Goal: Information Seeking & Learning: Learn about a topic

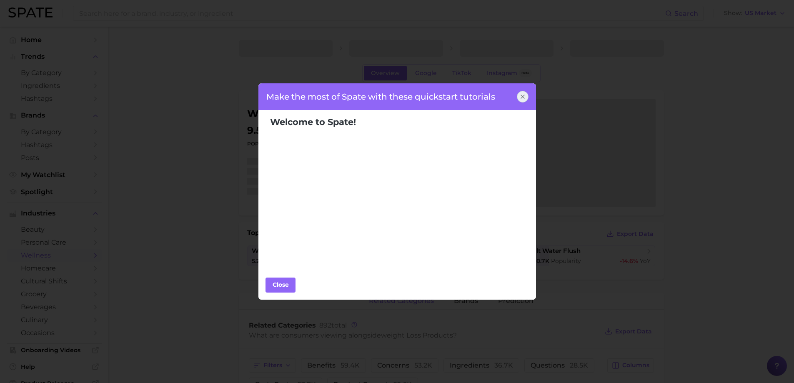
click at [520, 96] on icon at bounding box center [522, 96] width 7 height 7
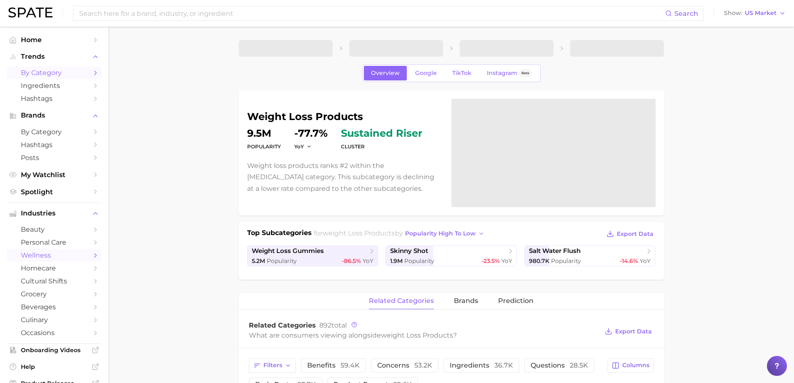
click at [55, 74] on span "by Category" at bounding box center [54, 73] width 67 height 8
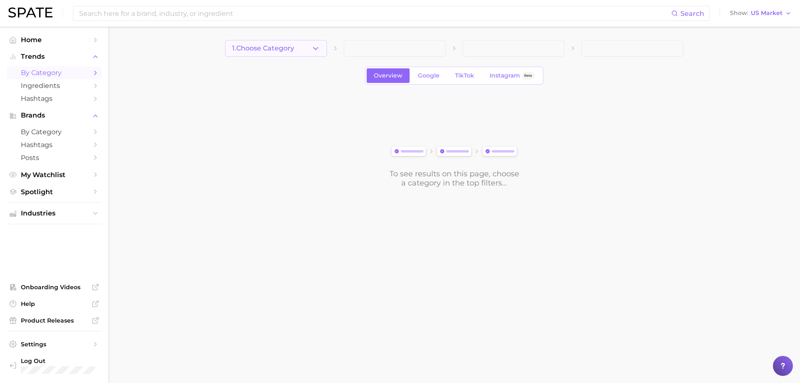
click at [300, 50] on button "1. Choose Category" at bounding box center [276, 48] width 102 height 17
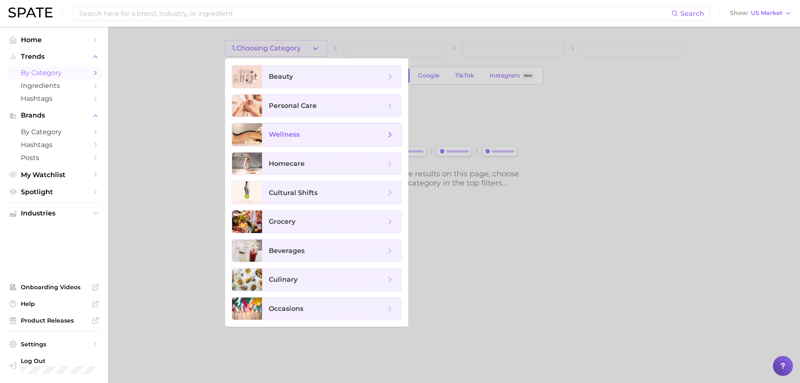
click at [317, 134] on span "wellness" at bounding box center [327, 134] width 117 height 9
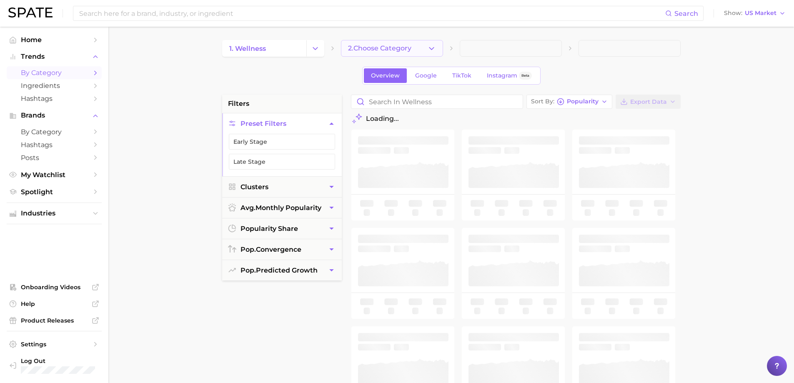
click at [430, 49] on polyline "button" at bounding box center [431, 48] width 5 height 2
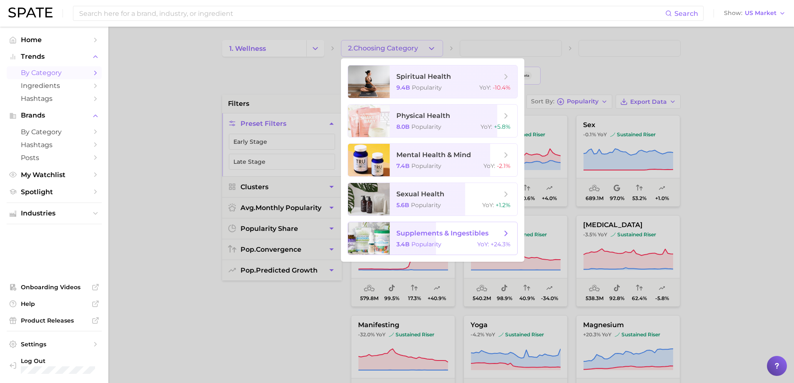
click at [474, 238] on span "supplements & ingestibles 3.4b Popularity YoY : +24.3%" at bounding box center [454, 238] width 128 height 33
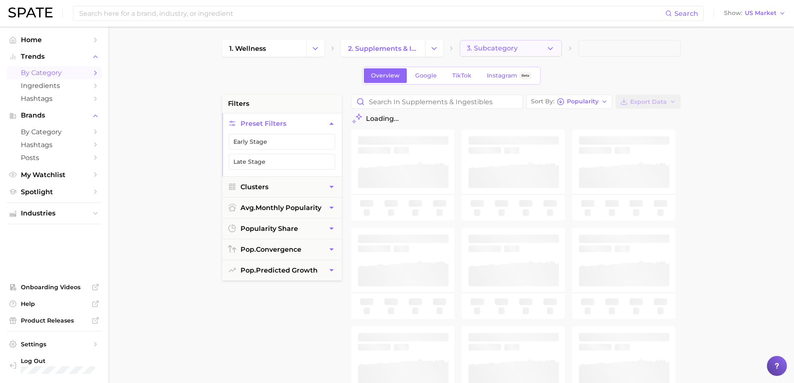
click at [552, 48] on polyline "button" at bounding box center [550, 48] width 5 height 2
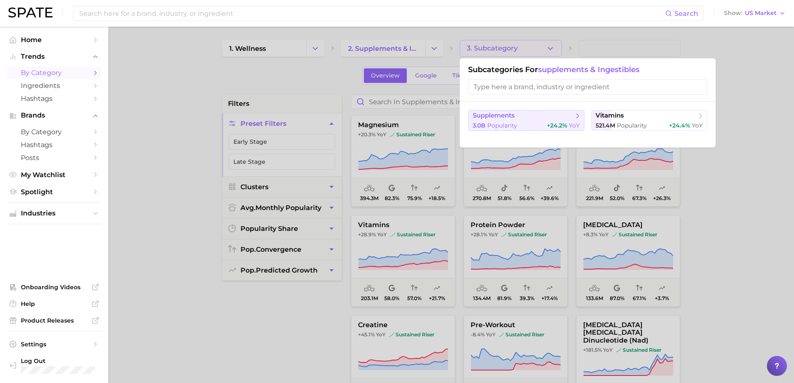
click at [485, 120] on button "supplements 3.0b Popularity +24.2% YoY" at bounding box center [526, 120] width 116 height 21
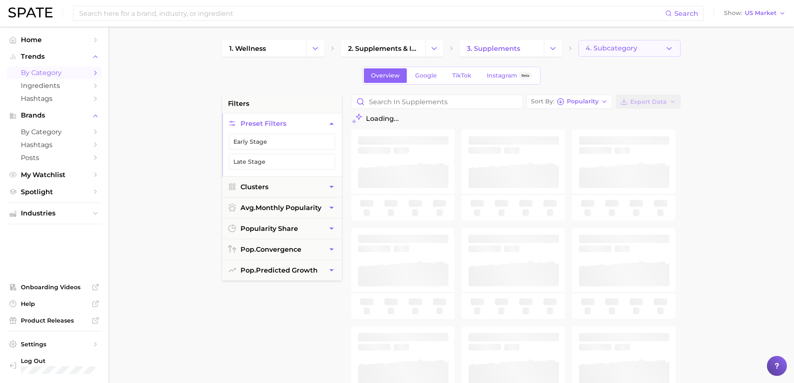
click at [669, 48] on icon "button" at bounding box center [669, 48] width 9 height 9
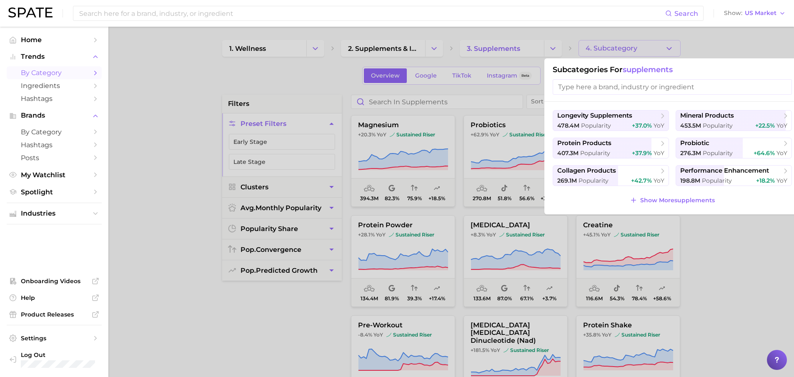
click at [720, 260] on div at bounding box center [397, 188] width 794 height 377
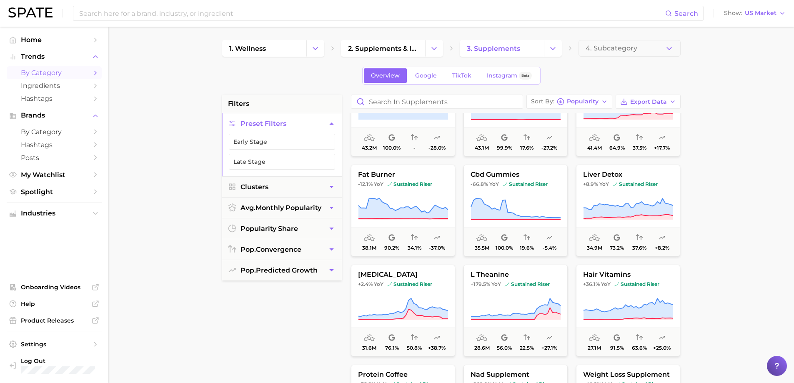
scroll to position [458, 0]
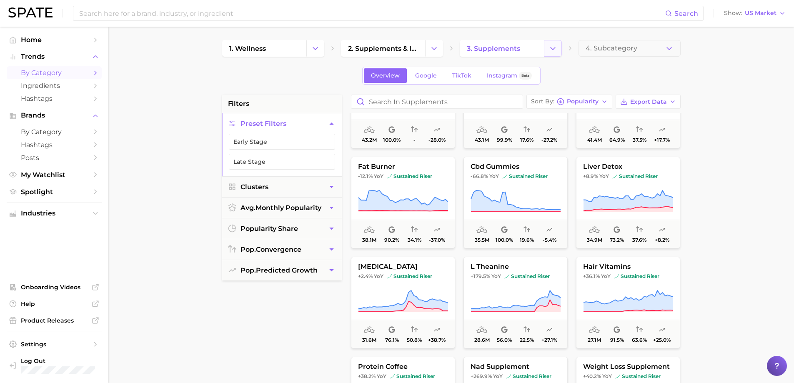
click at [550, 51] on icon "Change Category" at bounding box center [552, 48] width 9 height 9
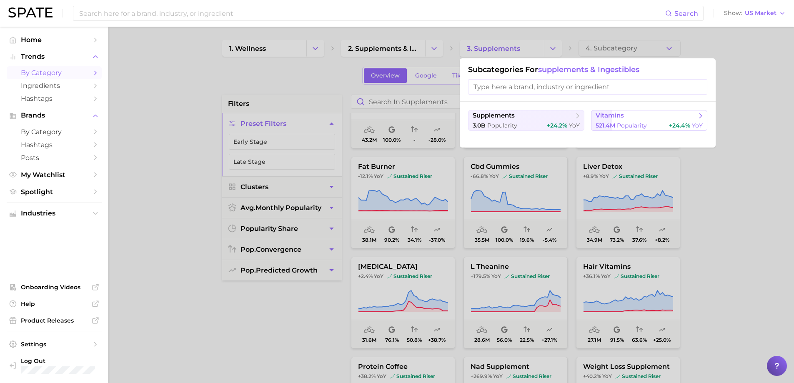
click at [638, 119] on span "vitamins" at bounding box center [645, 116] width 101 height 8
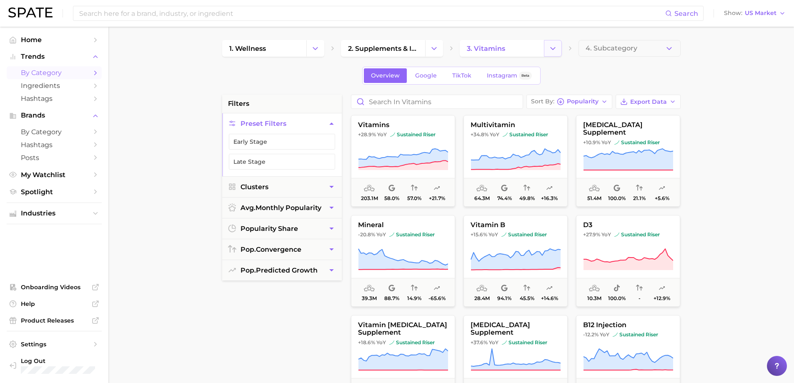
click at [553, 49] on polyline "Change Category" at bounding box center [552, 48] width 5 height 2
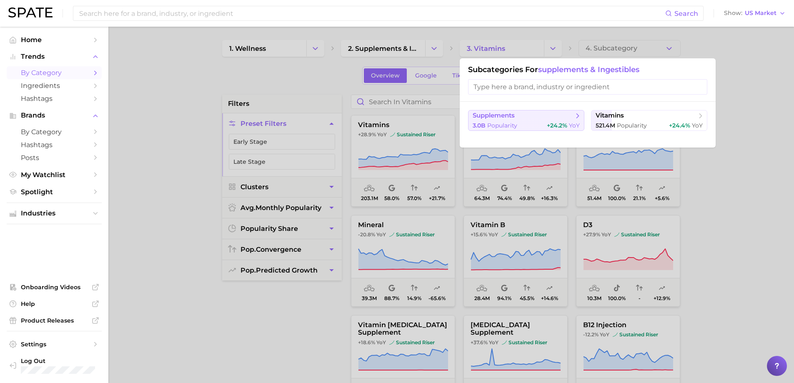
click at [505, 122] on span "Popularity" at bounding box center [502, 126] width 30 height 8
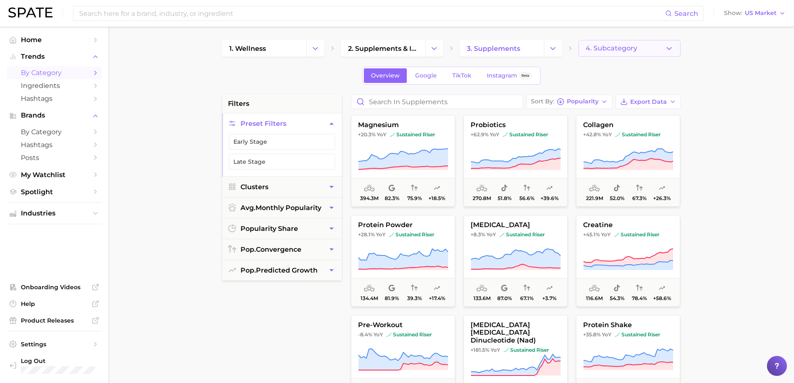
click at [669, 51] on icon "button" at bounding box center [669, 48] width 9 height 9
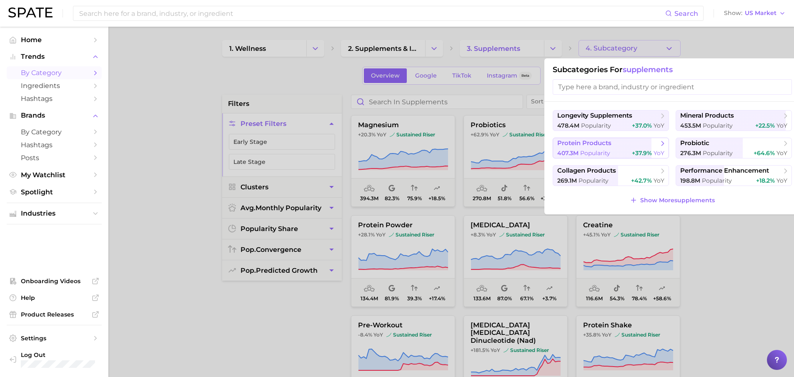
click at [611, 146] on span "protein products" at bounding box center [584, 143] width 54 height 8
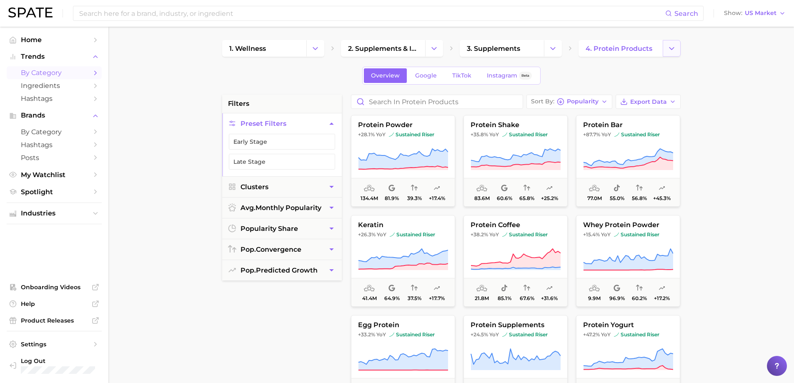
click at [670, 47] on icon "Change Category" at bounding box center [671, 48] width 9 height 9
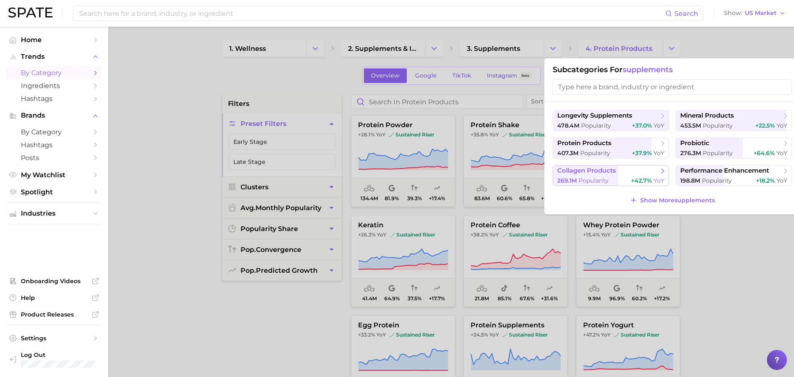
click at [616, 177] on div "269.1m Popularity +42.7% YoY" at bounding box center [610, 181] width 107 height 8
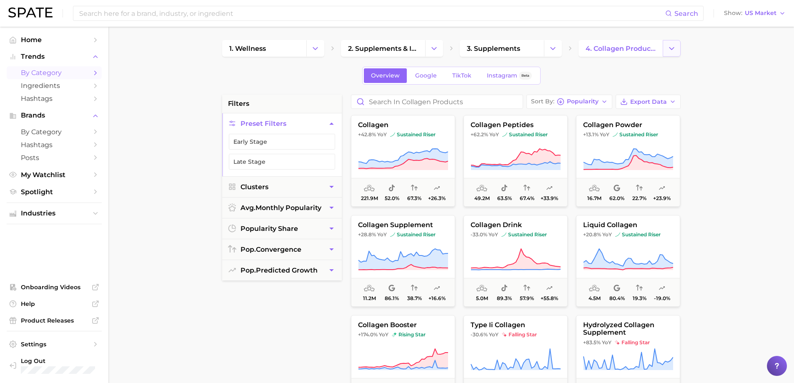
click at [673, 45] on icon "Change Category" at bounding box center [671, 48] width 9 height 9
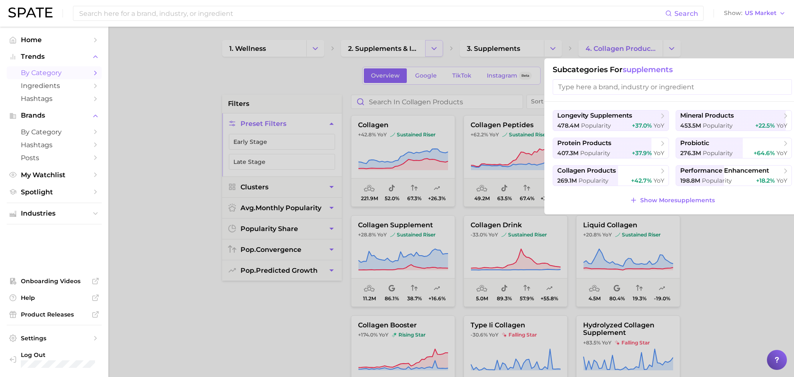
click at [430, 48] on div at bounding box center [397, 188] width 794 height 377
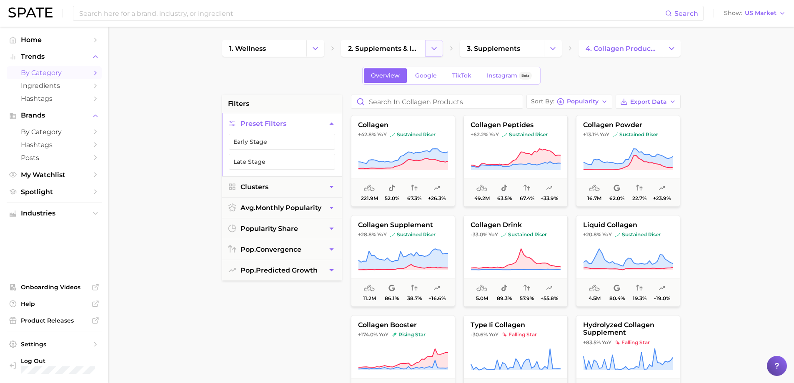
click at [435, 48] on icon "Change Category" at bounding box center [434, 48] width 9 height 9
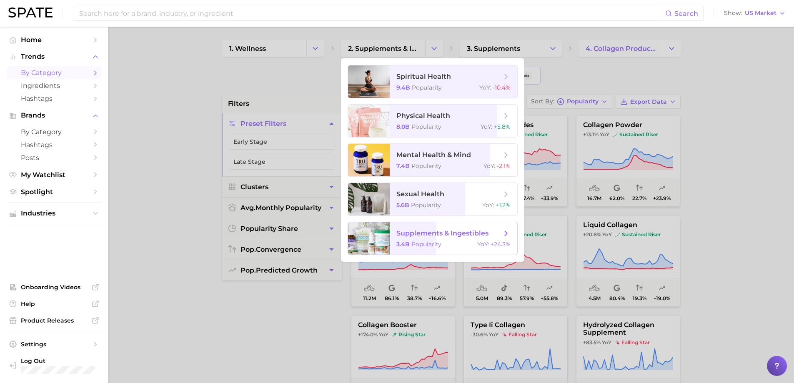
click at [435, 237] on span "supplements & ingestibles" at bounding box center [442, 233] width 92 height 8
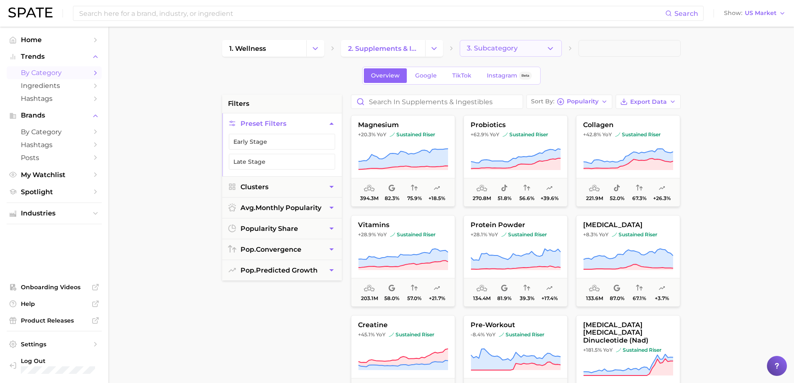
click at [547, 44] on icon "button" at bounding box center [550, 48] width 9 height 9
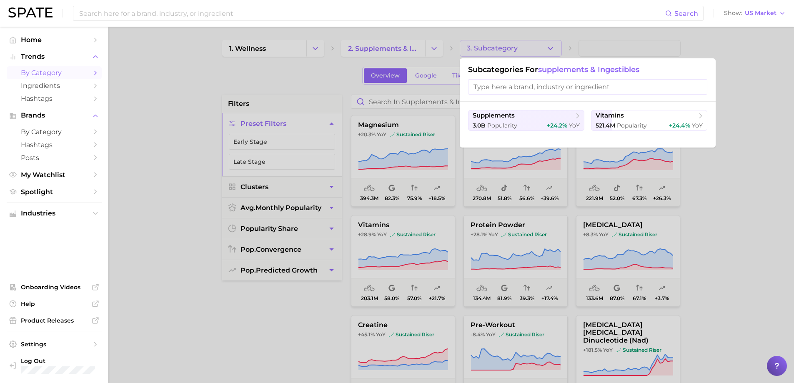
click at [687, 38] on div at bounding box center [397, 191] width 794 height 383
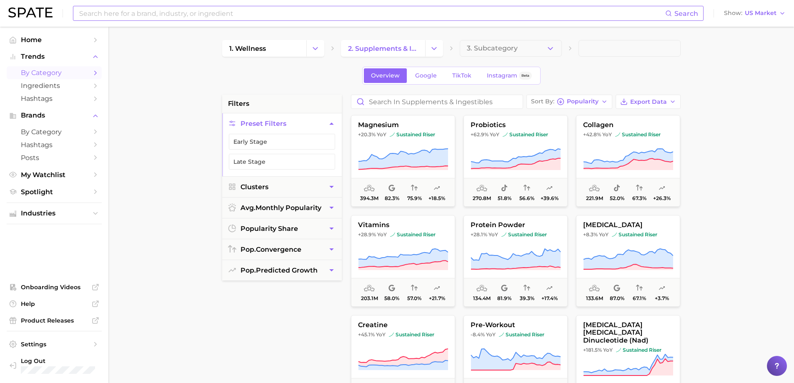
click at [213, 17] on input at bounding box center [371, 13] width 587 height 14
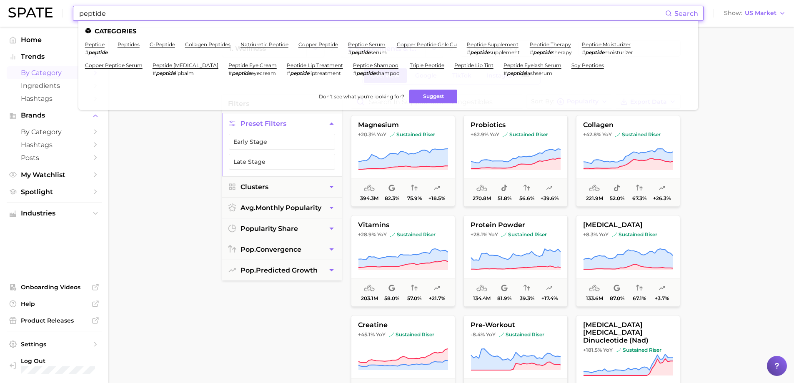
type input "peptide"
click at [157, 141] on main "1. wellness 2. supplements & ingestibles 3. Subcategory Overview Google TikTok …" at bounding box center [450, 343] width 685 height 632
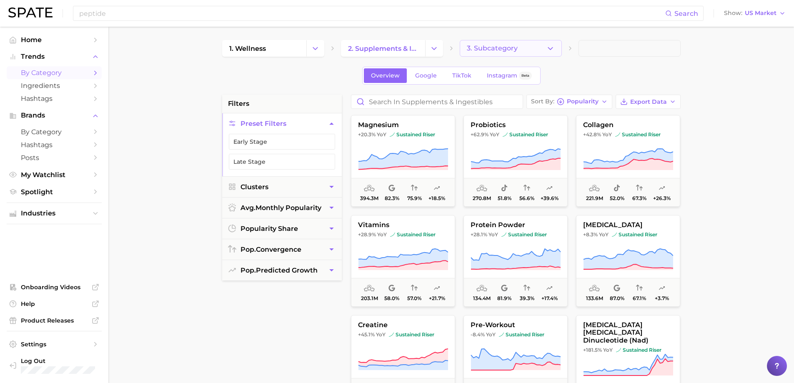
click at [548, 48] on icon "button" at bounding box center [550, 48] width 9 height 9
click at [51, 83] on span "Ingredients" at bounding box center [54, 86] width 67 height 8
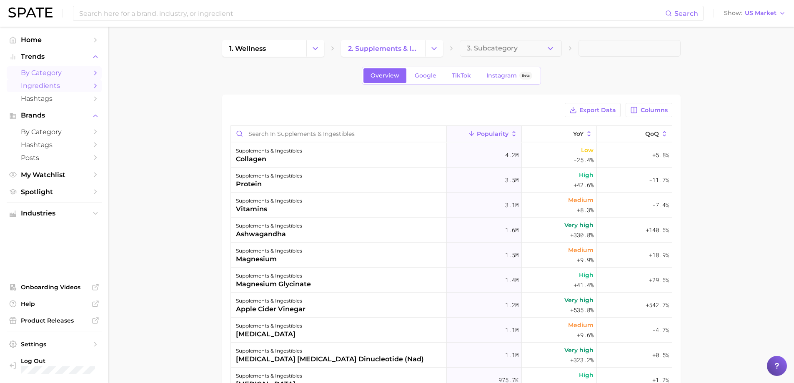
click at [50, 70] on span "by Category" at bounding box center [54, 73] width 67 height 8
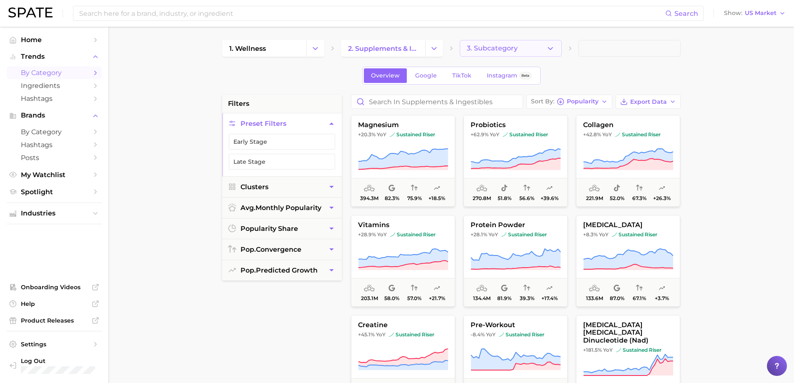
click at [523, 51] on button "3. Subcategory" at bounding box center [511, 48] width 102 height 17
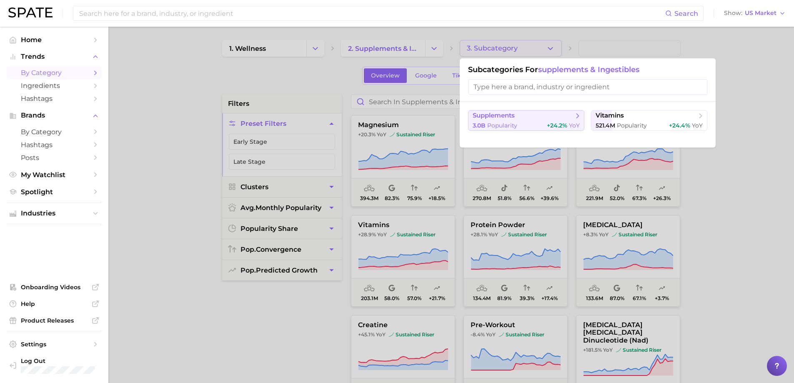
click at [515, 120] on span "supplements" at bounding box center [523, 116] width 101 height 8
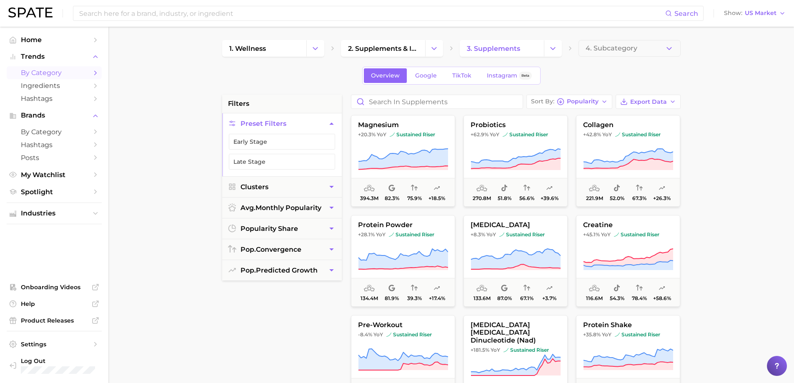
click at [722, 193] on main "1. wellness 2. supplements & ingestibles 3. supplements 4. Subcategory Overview…" at bounding box center [450, 343] width 685 height 632
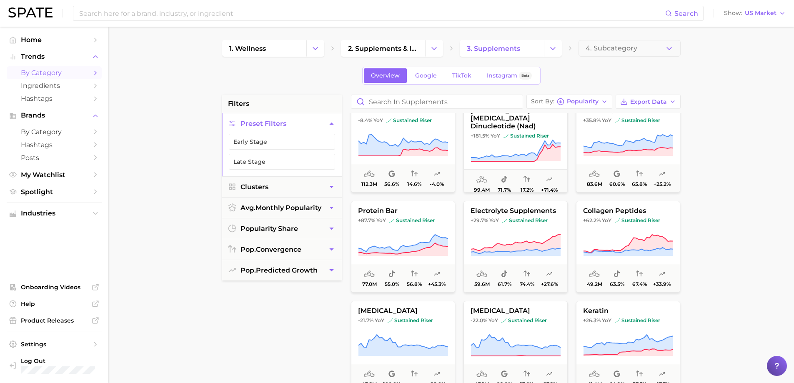
scroll to position [208, 0]
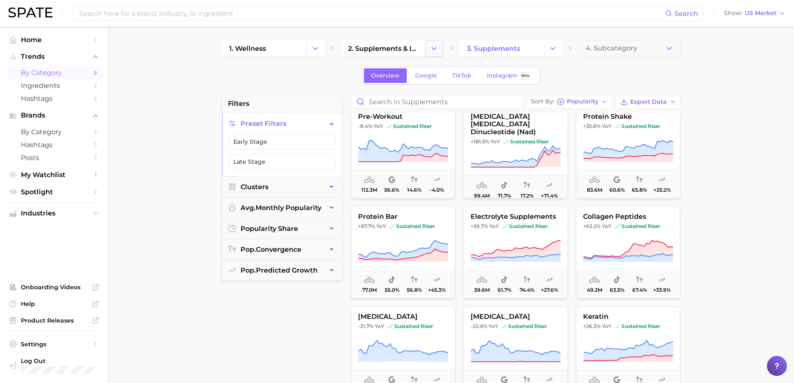
click at [435, 51] on icon "Change Category" at bounding box center [434, 48] width 9 height 9
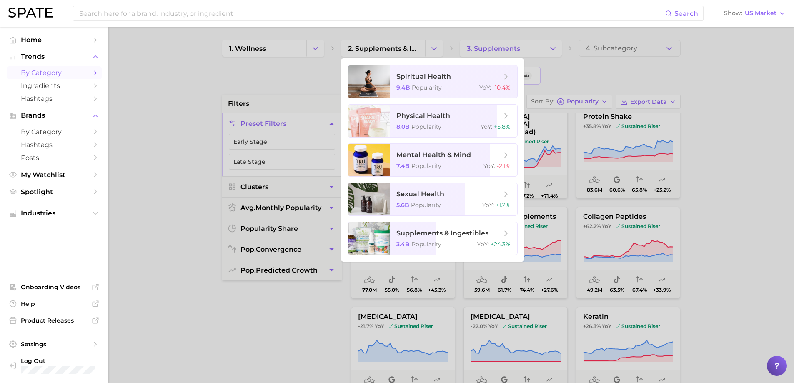
click at [641, 50] on div at bounding box center [397, 191] width 794 height 383
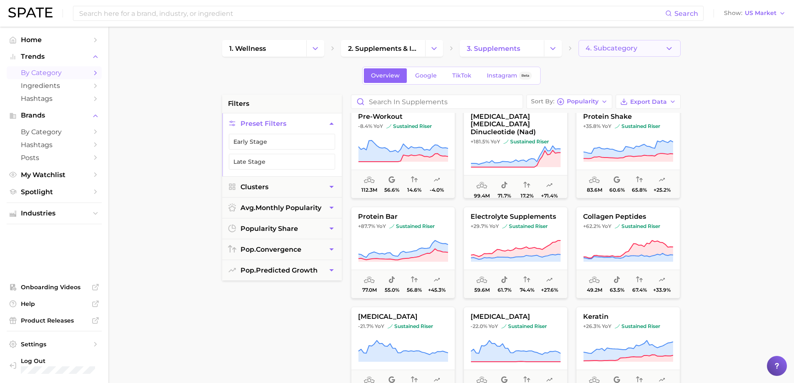
click at [663, 50] on button "4. Subcategory" at bounding box center [629, 48] width 102 height 17
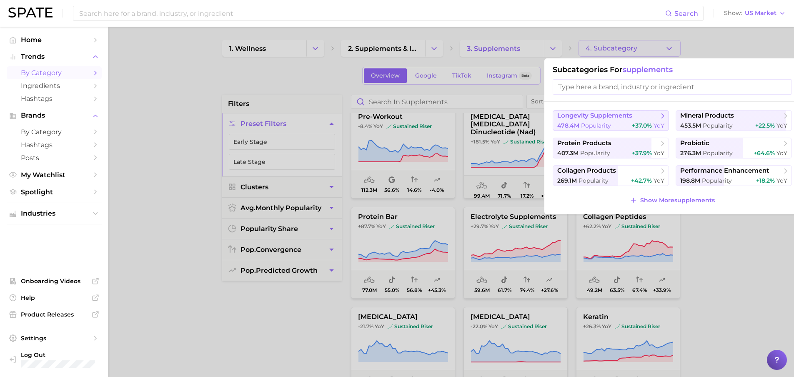
click at [596, 118] on span "longevity supplements" at bounding box center [594, 116] width 75 height 8
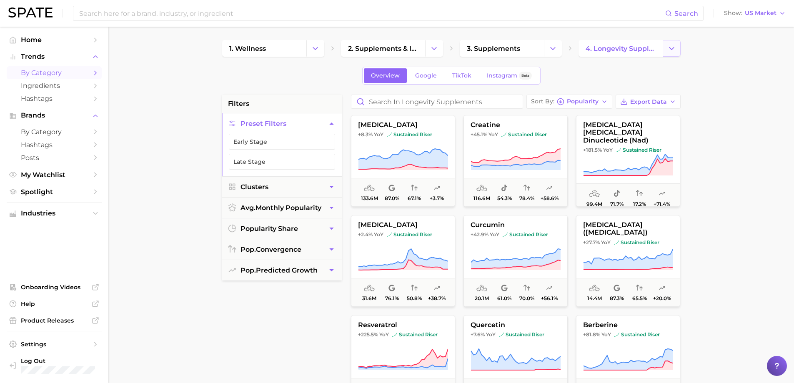
click at [667, 49] on icon "Change Category" at bounding box center [671, 48] width 9 height 9
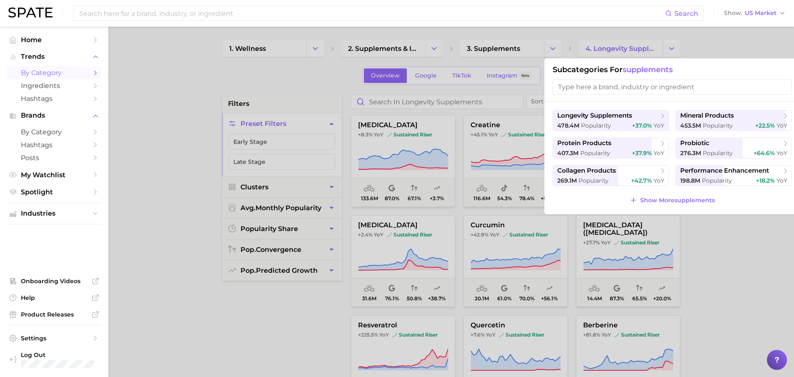
click at [493, 45] on div at bounding box center [397, 188] width 794 height 377
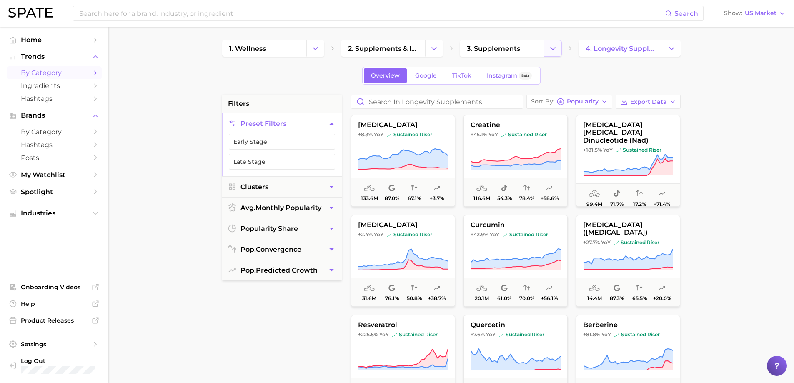
click at [544, 45] on button "Change Category" at bounding box center [553, 48] width 18 height 17
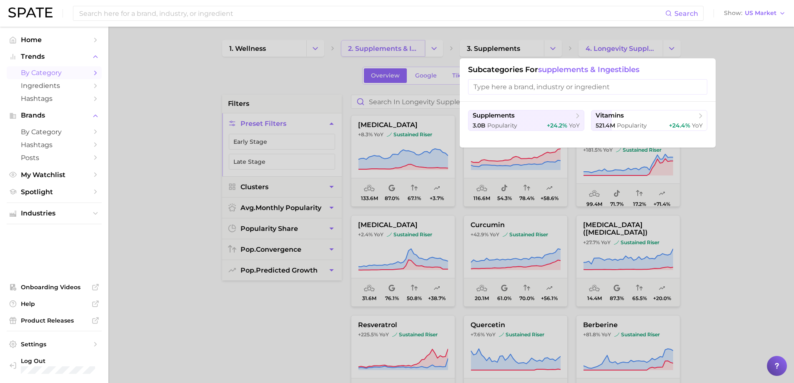
drag, startPoint x: 401, startPoint y: 43, endPoint x: 416, endPoint y: 46, distance: 15.4
click at [401, 43] on div at bounding box center [397, 191] width 794 height 383
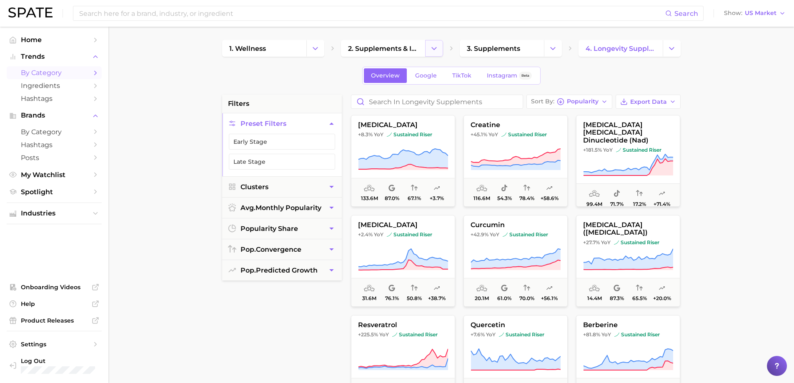
click at [437, 48] on icon "Change Category" at bounding box center [434, 48] width 9 height 9
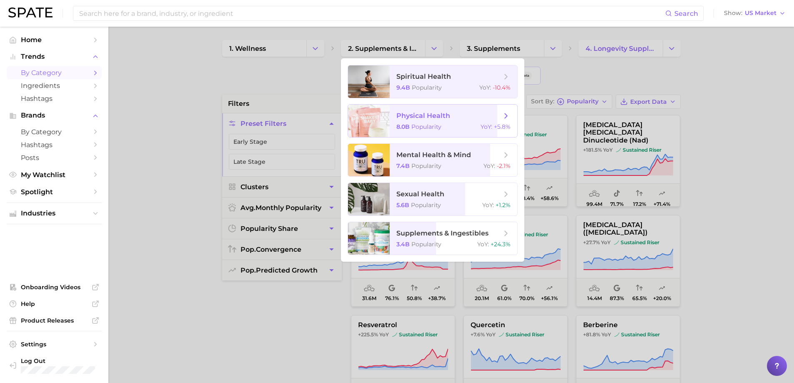
click at [428, 116] on span "physical health" at bounding box center [423, 116] width 54 height 8
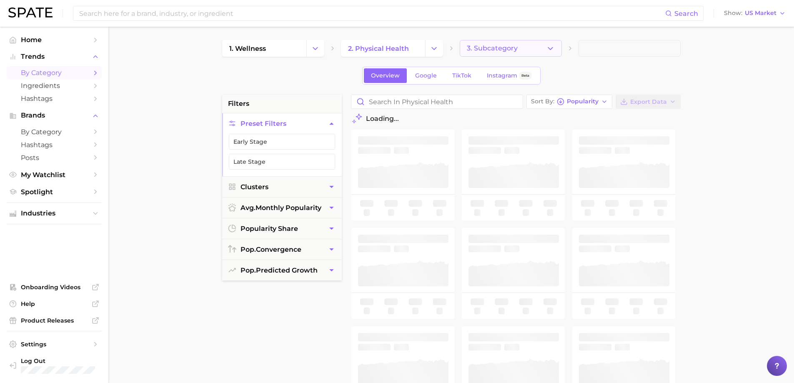
click at [552, 50] on icon "button" at bounding box center [550, 48] width 9 height 9
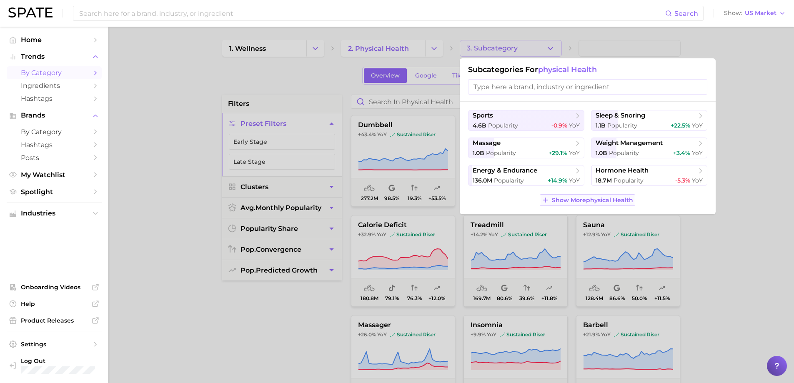
click at [600, 198] on span "Show More physical health" at bounding box center [592, 200] width 81 height 7
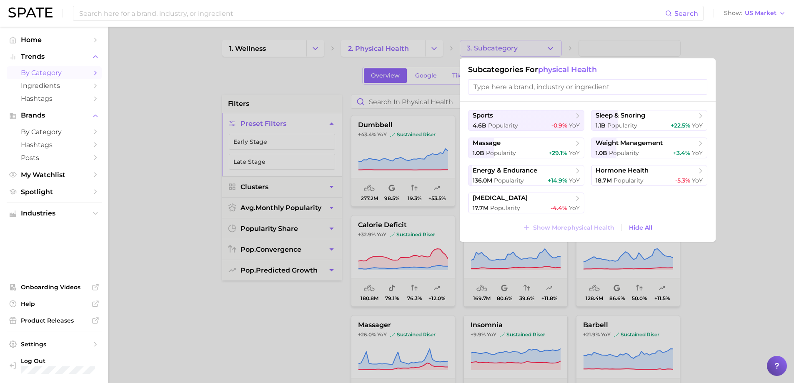
click at [423, 48] on div at bounding box center [397, 191] width 794 height 383
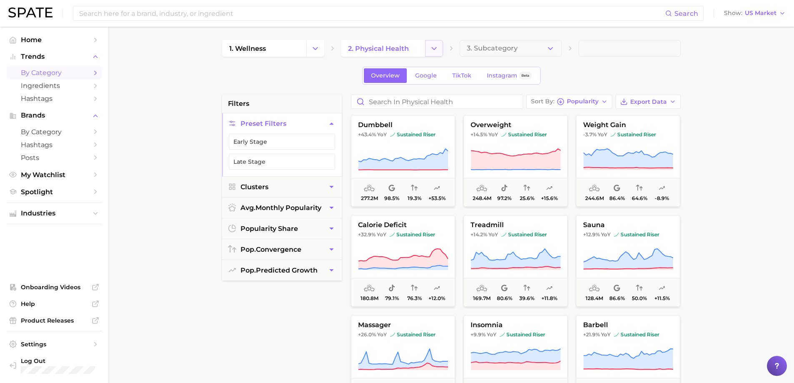
click at [433, 48] on icon "Change Category" at bounding box center [434, 48] width 9 height 9
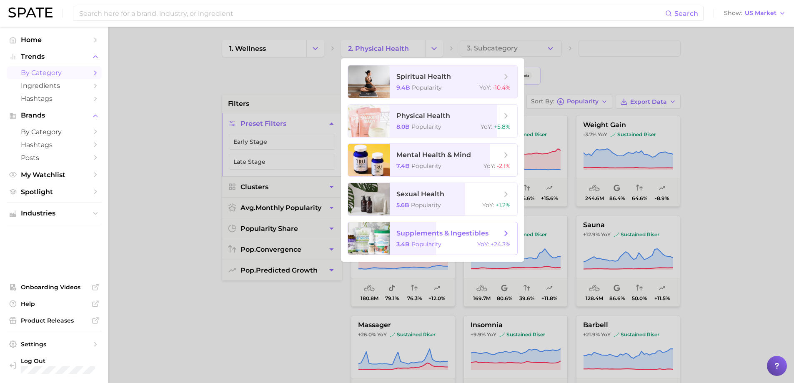
click at [453, 238] on span "supplements & ingestibles 3.4b Popularity YoY : +24.3%" at bounding box center [454, 238] width 128 height 33
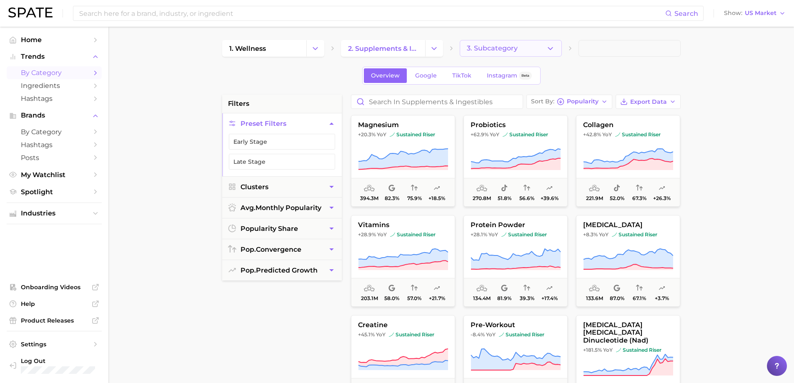
click at [550, 45] on icon "button" at bounding box center [550, 48] width 9 height 9
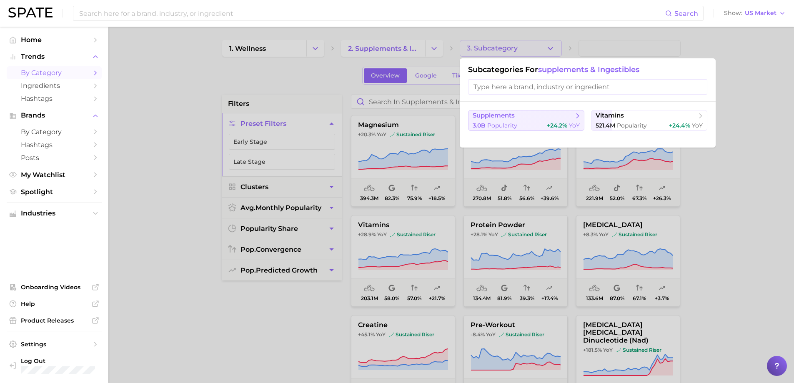
click at [507, 120] on button "supplements 3.0b Popularity +24.2% YoY" at bounding box center [526, 120] width 116 height 21
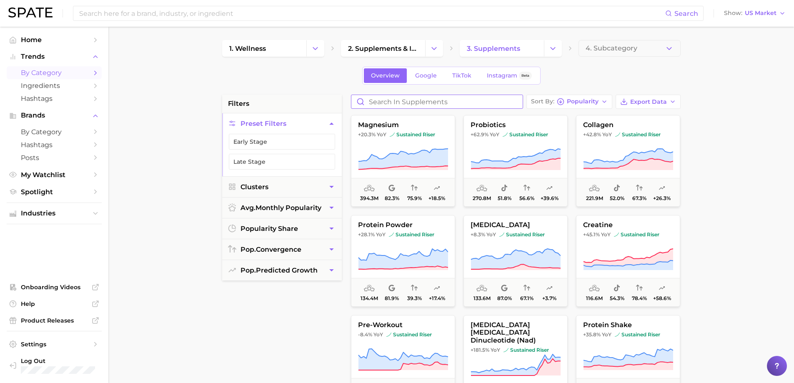
click at [463, 105] on input "Search in supplements" at bounding box center [436, 101] width 171 height 13
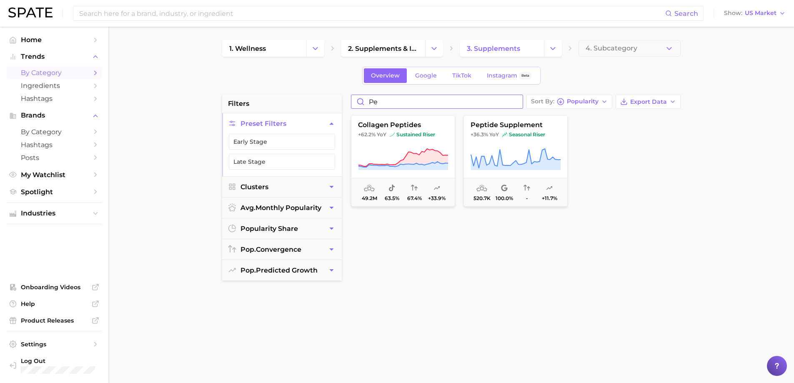
type input "p"
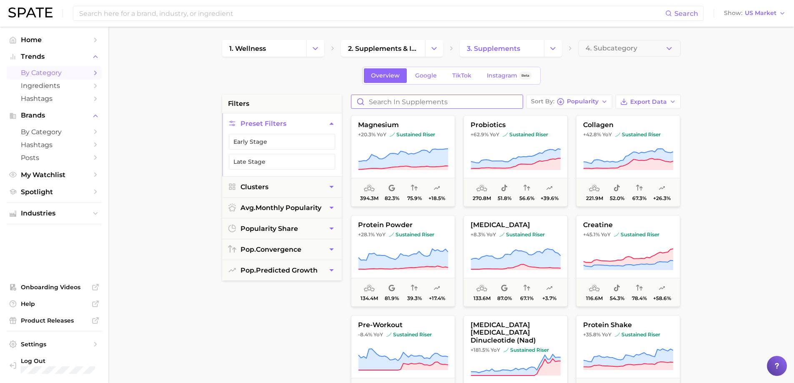
click at [455, 105] on input "Search in supplements" at bounding box center [436, 101] width 171 height 13
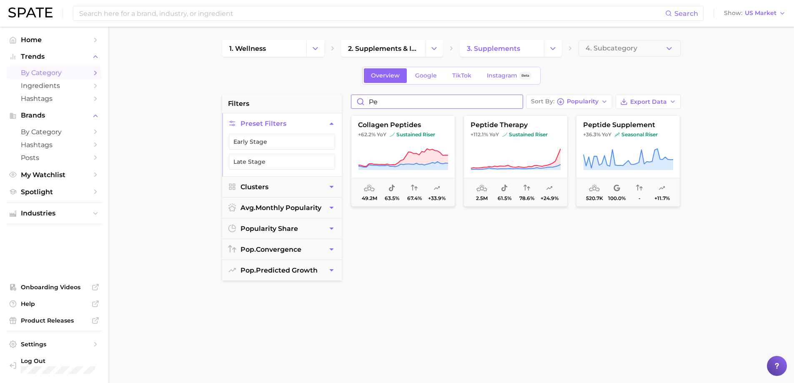
type input "p"
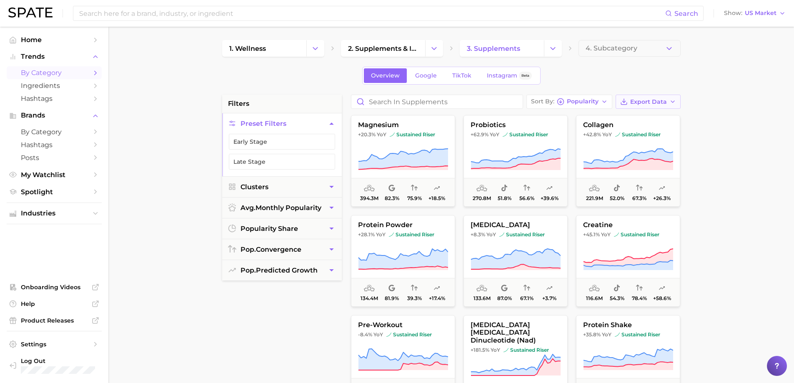
click at [636, 101] on span "Export Data" at bounding box center [648, 101] width 37 height 7
click at [720, 159] on main "1. wellness 2. supplements & ingestibles 3. supplements 4. Subcategory Overview…" at bounding box center [450, 343] width 685 height 632
click at [649, 102] on span "Export Data" at bounding box center [648, 101] width 37 height 7
click at [702, 125] on main "1. wellness 2. supplements & ingestibles 3. supplements 4. Subcategory Overview…" at bounding box center [450, 343] width 685 height 632
click at [668, 102] on button "Export Data" at bounding box center [647, 102] width 65 height 14
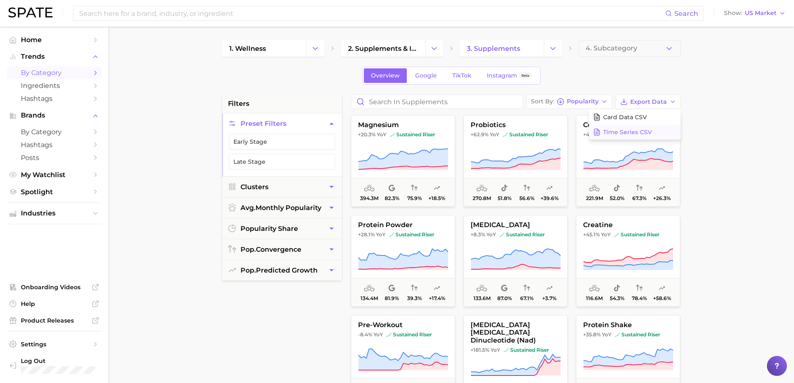
drag, startPoint x: 643, startPoint y: 132, endPoint x: 768, endPoint y: 271, distance: 186.8
click at [643, 133] on span "Time Series CSV" at bounding box center [627, 132] width 49 height 7
click at [328, 188] on icon "button" at bounding box center [331, 187] width 9 height 9
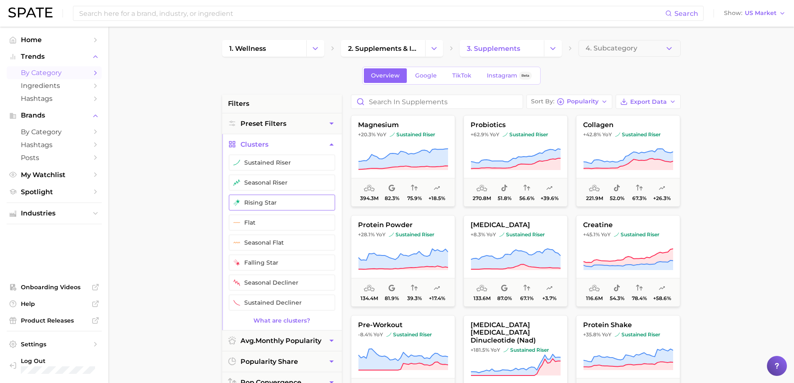
click at [255, 203] on button "rising star" at bounding box center [282, 203] width 106 height 16
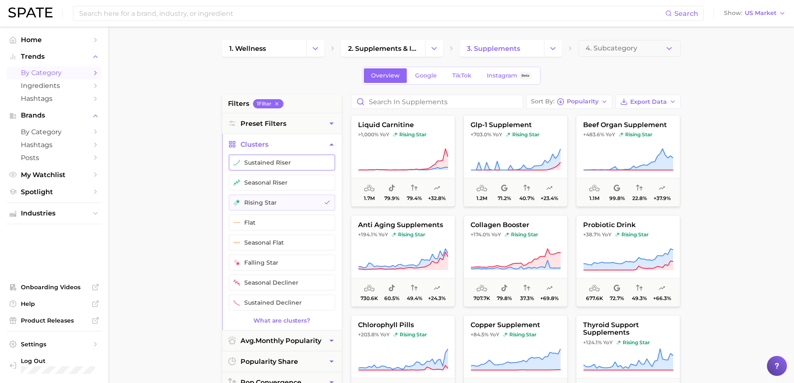
click at [256, 163] on button "sustained riser" at bounding box center [282, 163] width 106 height 16
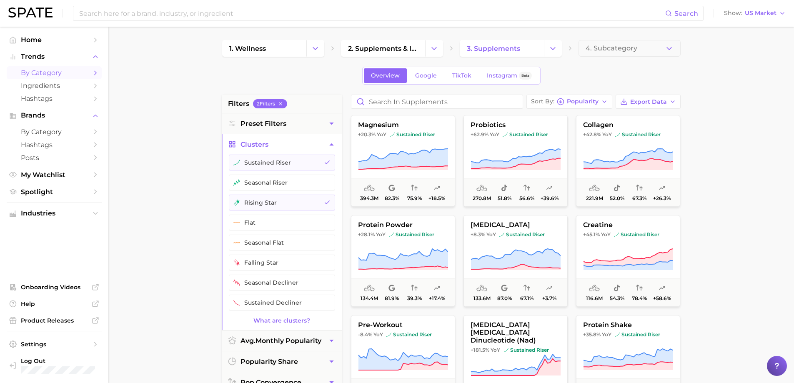
click at [730, 213] on main "1. wellness 2. supplements & ingestibles 3. supplements 4. Subcategory Overview…" at bounding box center [450, 343] width 685 height 632
click at [330, 145] on icon "button" at bounding box center [331, 144] width 4 height 2
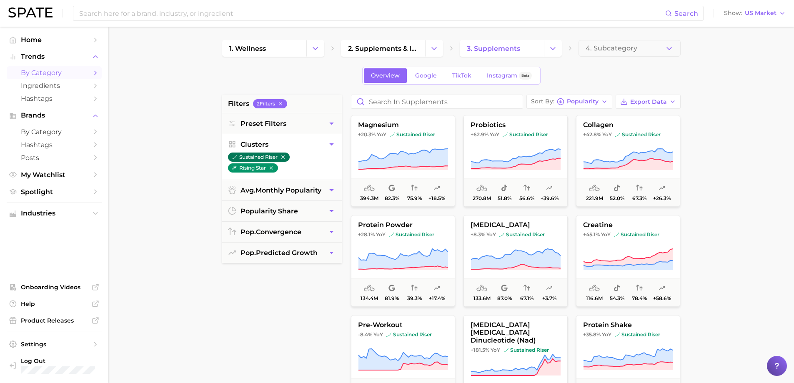
click at [283, 157] on icon "button" at bounding box center [282, 156] width 3 height 3
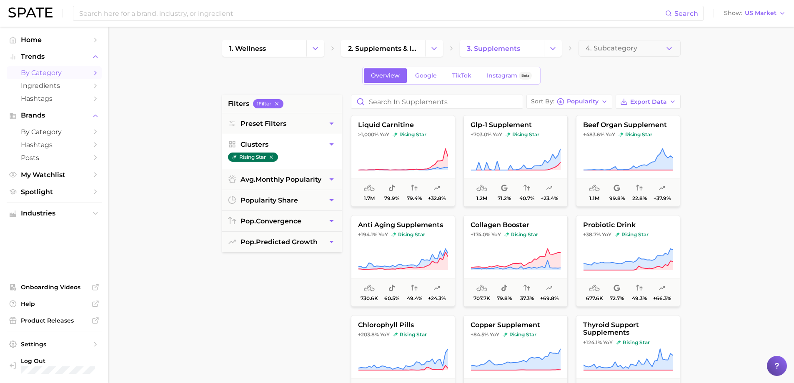
click at [272, 157] on icon "button" at bounding box center [270, 156] width 3 height 3
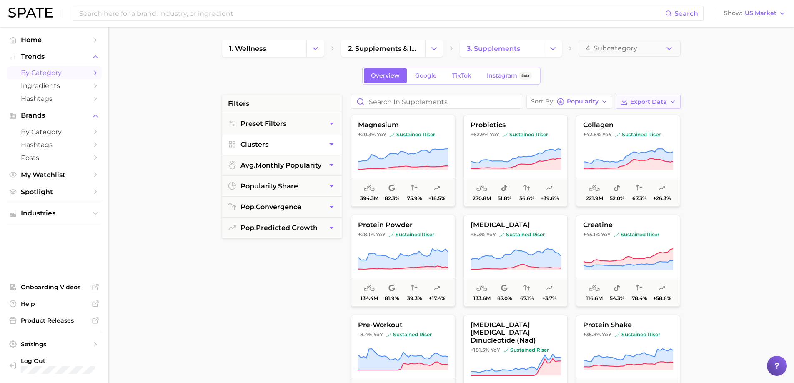
click at [665, 100] on span "Export Data" at bounding box center [648, 101] width 37 height 7
click at [627, 119] on span "Card Data CSV" at bounding box center [625, 117] width 44 height 7
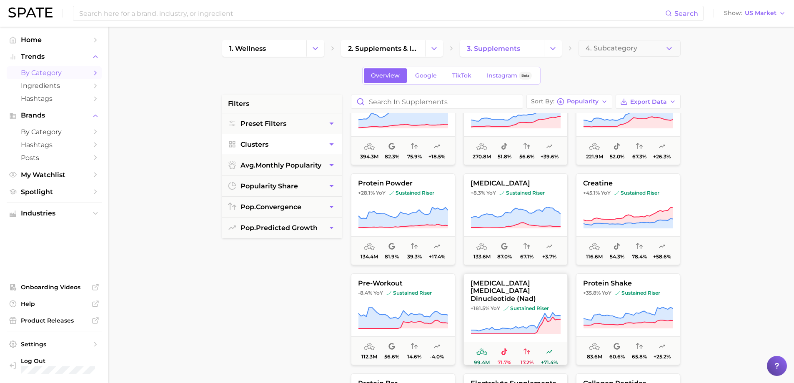
click at [385, 285] on span "pre-workout" at bounding box center [402, 284] width 103 height 8
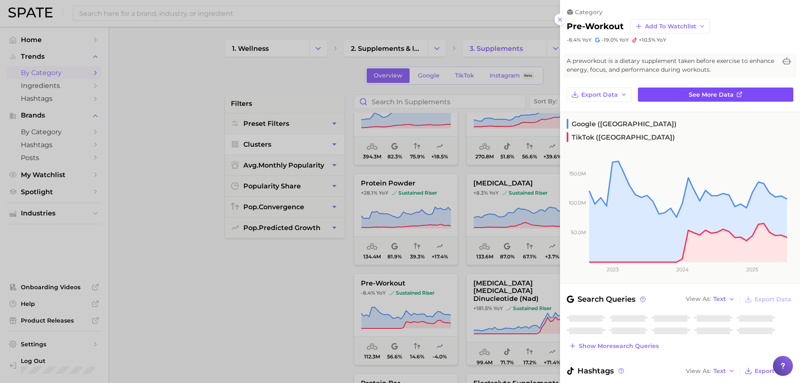
click at [716, 96] on span "See more data" at bounding box center [711, 94] width 45 height 7
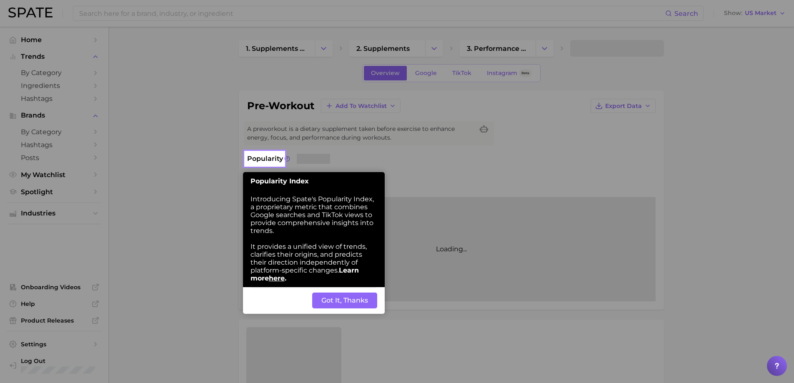
click at [343, 300] on button "Got It, Thanks" at bounding box center [344, 301] width 65 height 16
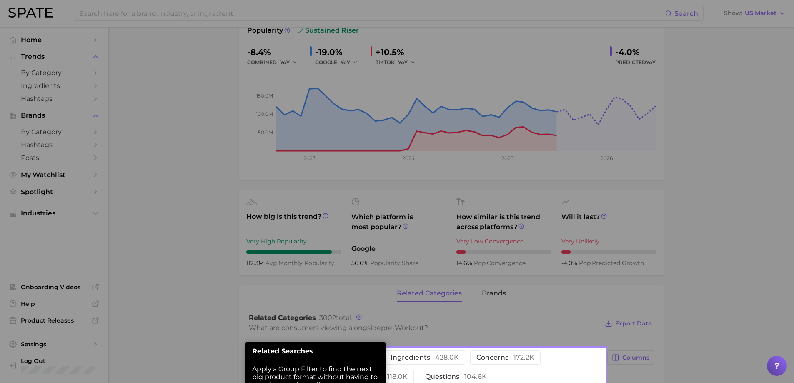
scroll to position [149, 0]
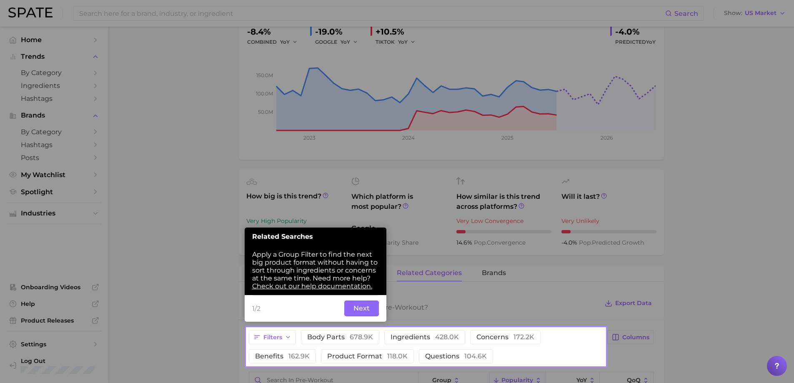
click at [361, 309] on button "Next" at bounding box center [361, 308] width 35 height 16
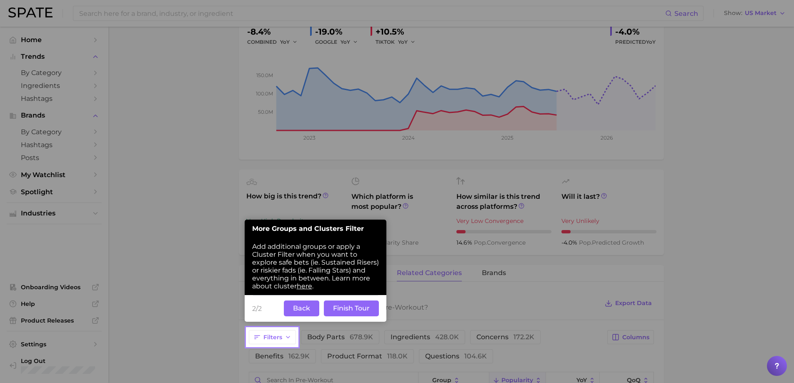
click at [345, 305] on button "Finish Tour" at bounding box center [351, 308] width 55 height 16
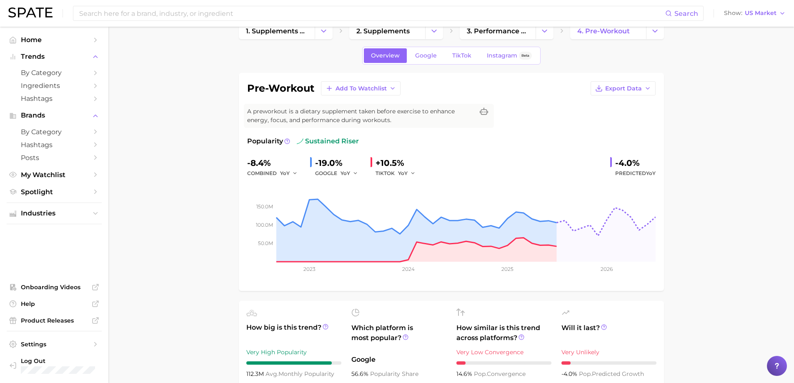
scroll to position [0, 0]
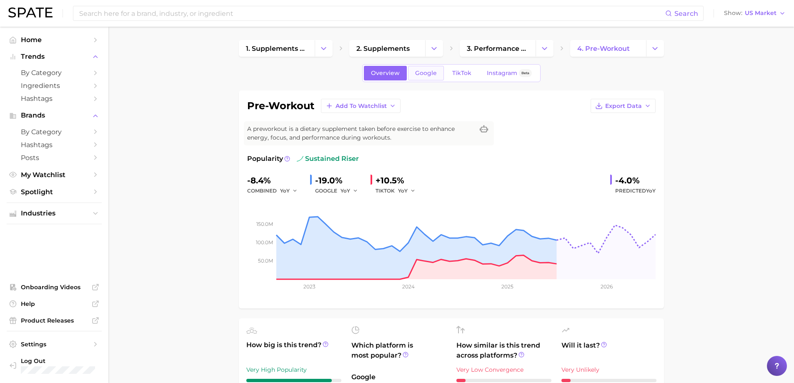
click at [428, 70] on span "Google" at bounding box center [426, 73] width 22 height 7
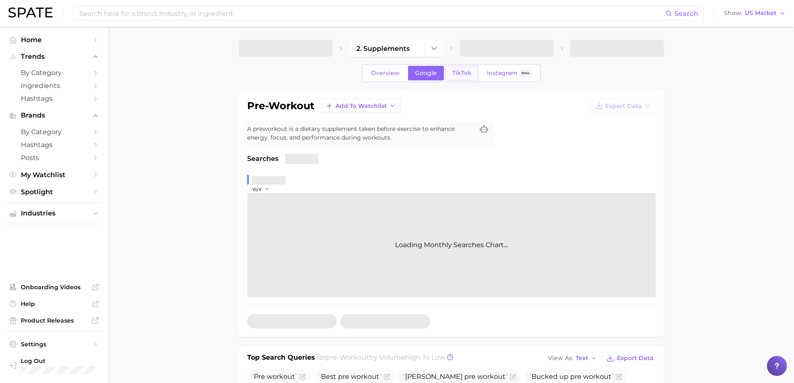
click at [457, 74] on span "TikTok" at bounding box center [461, 73] width 19 height 7
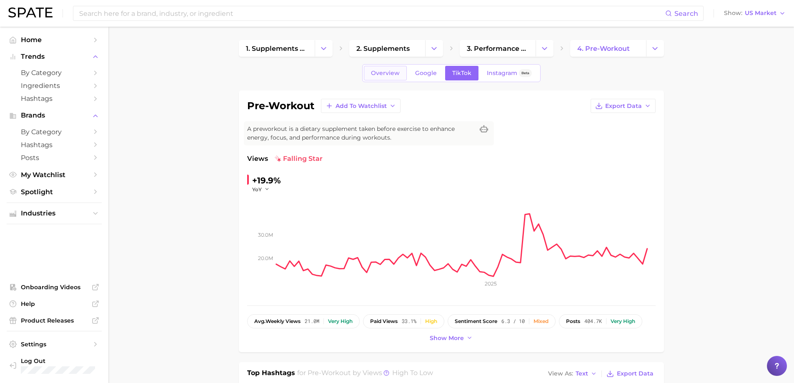
click at [388, 75] on span "Overview" at bounding box center [385, 73] width 29 height 7
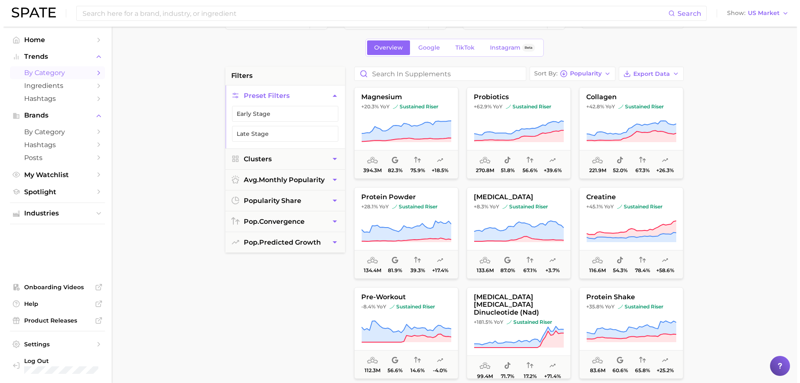
scroll to position [42, 0]
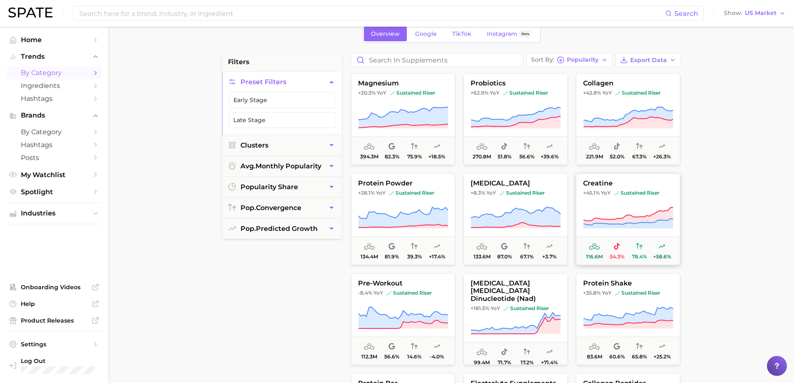
click at [600, 201] on button "creatine +45.1% YoY sustained riser 116.6m 54.3% 78.4% +58.6%" at bounding box center [628, 219] width 104 height 92
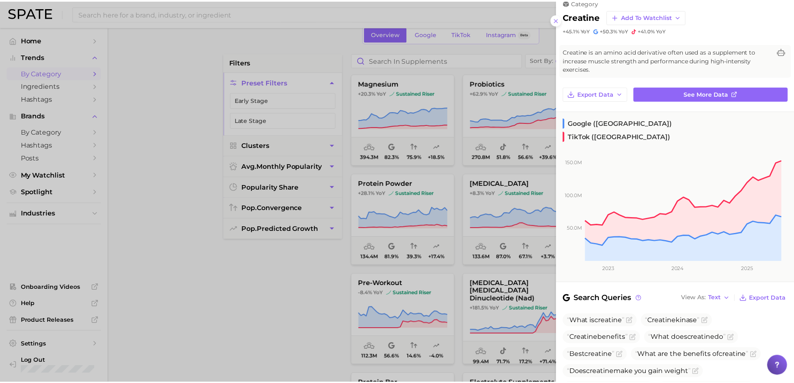
scroll to position [0, 0]
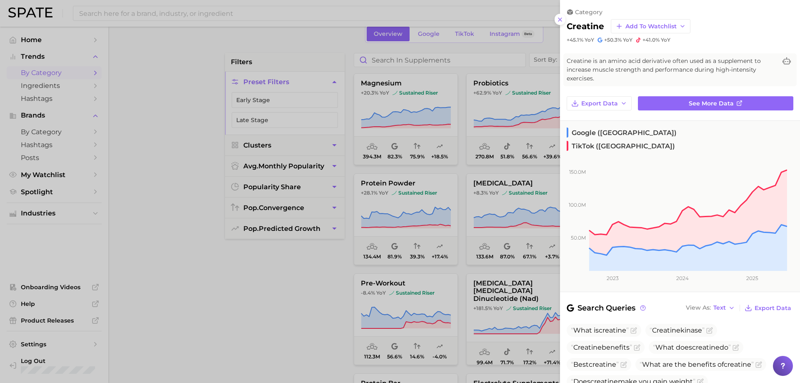
click at [317, 266] on div at bounding box center [400, 191] width 800 height 383
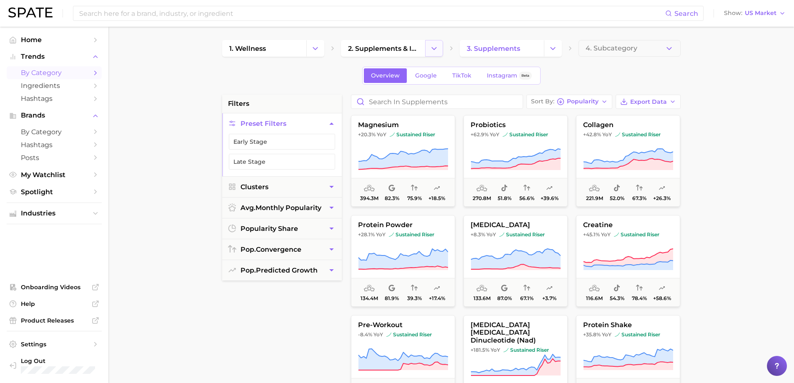
click at [433, 44] on icon "Change Category" at bounding box center [434, 48] width 9 height 9
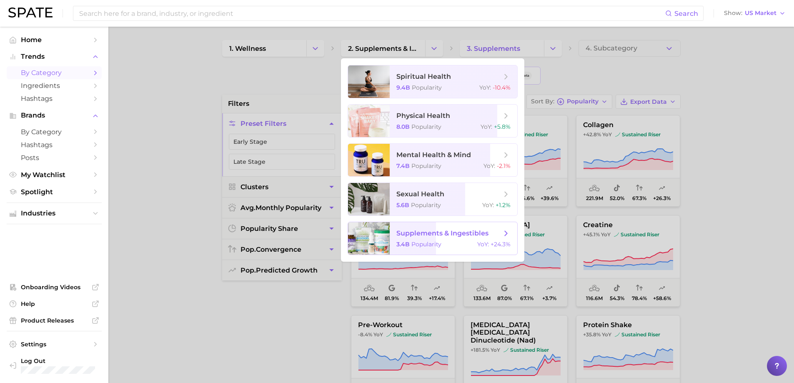
click at [444, 237] on span "supplements & ingestibles" at bounding box center [442, 233] width 92 height 8
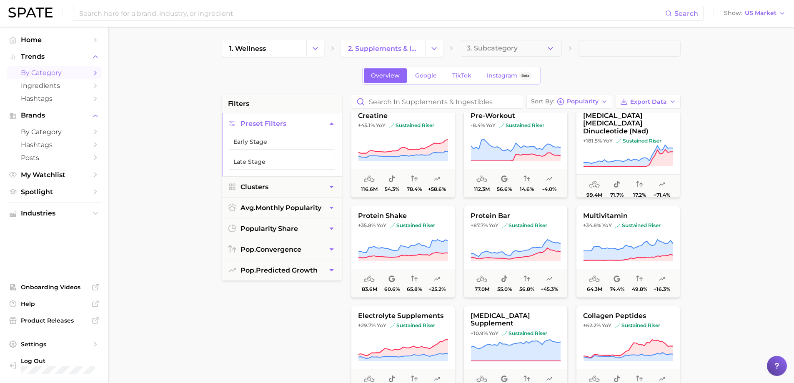
scroll to position [250, 0]
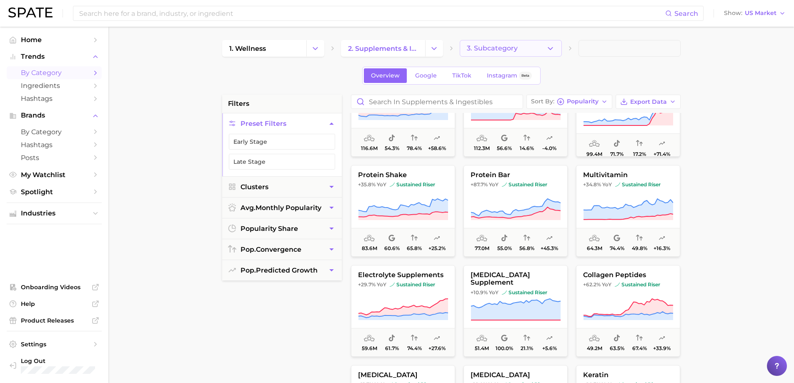
click at [545, 45] on button "3. Subcategory" at bounding box center [511, 48] width 102 height 17
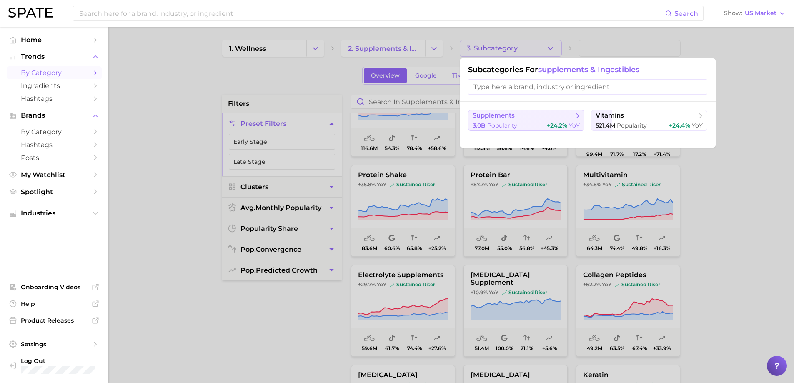
click at [524, 120] on button "supplements 3.0b Popularity +24.2% YoY" at bounding box center [526, 120] width 116 height 21
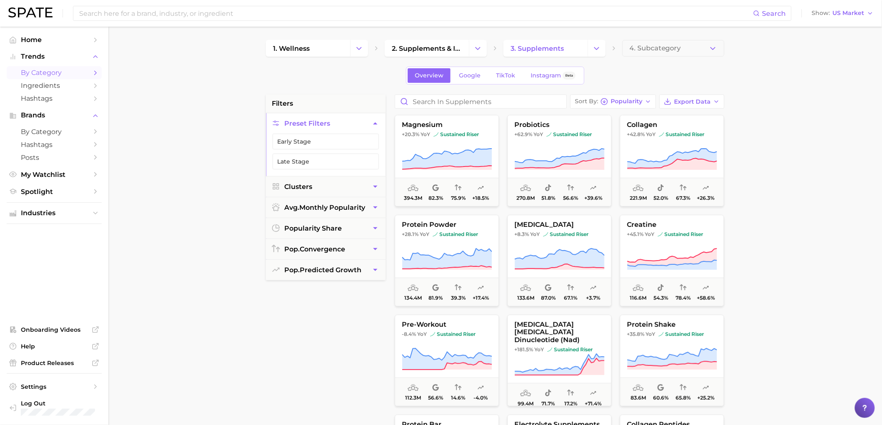
drag, startPoint x: 814, startPoint y: 169, endPoint x: 801, endPoint y: 269, distance: 100.8
click at [800, 169] on main "1. wellness 2. supplements & ingestibles 3. supplements 4. Subcategory Overview…" at bounding box center [494, 343] width 773 height 632
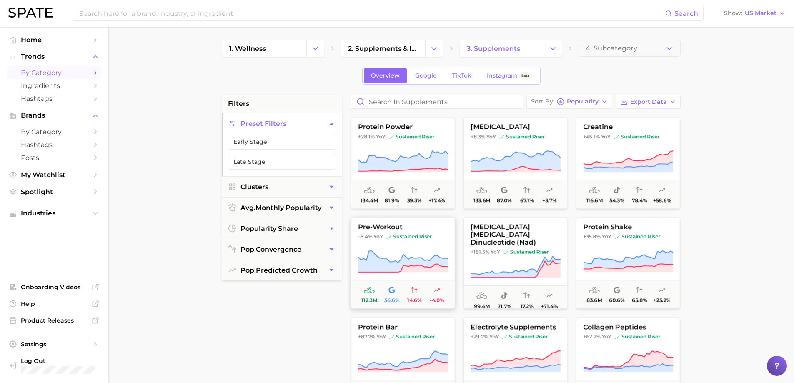
scroll to position [83, 0]
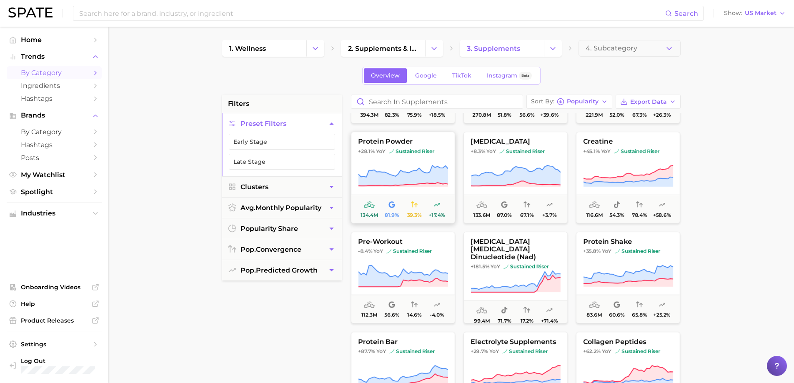
click at [400, 169] on icon at bounding box center [403, 176] width 90 height 23
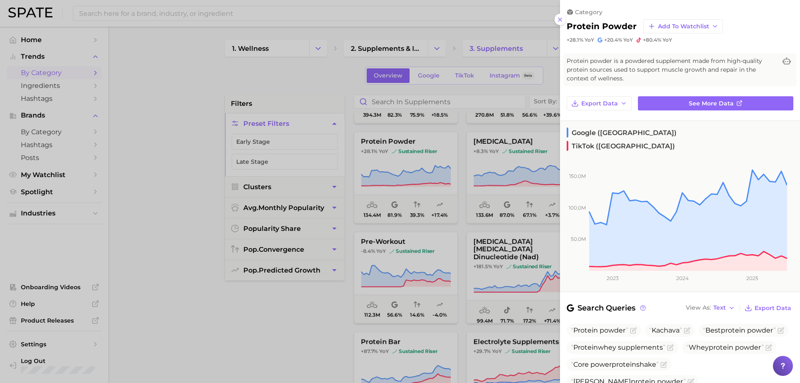
click at [323, 321] on div at bounding box center [400, 191] width 800 height 383
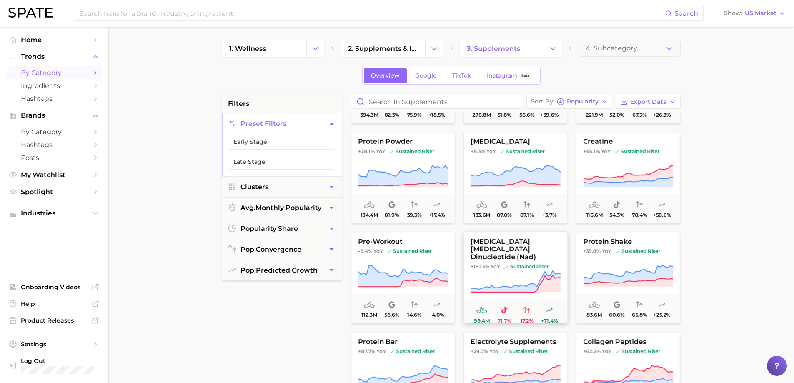
click at [510, 263] on span "sustained riser" at bounding box center [525, 266] width 45 height 7
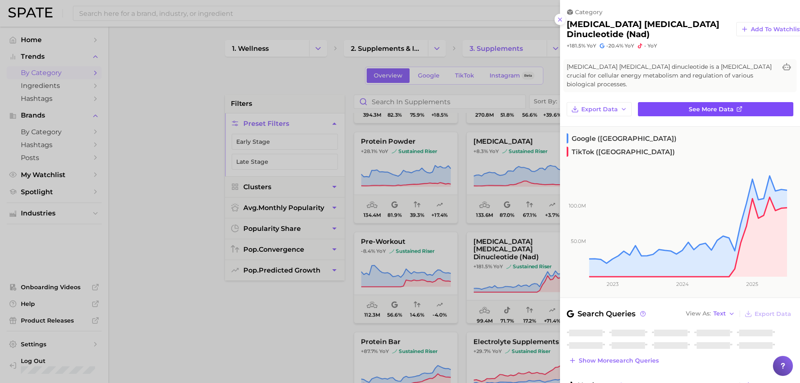
click at [709, 105] on link "See more data" at bounding box center [715, 109] width 155 height 14
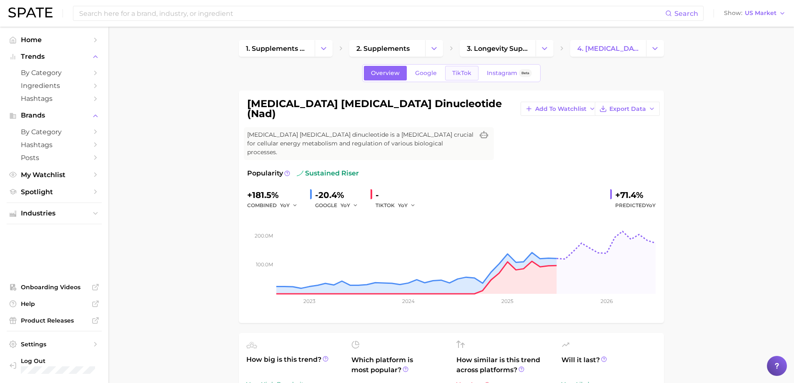
click at [460, 76] on span "TikTok" at bounding box center [461, 73] width 19 height 7
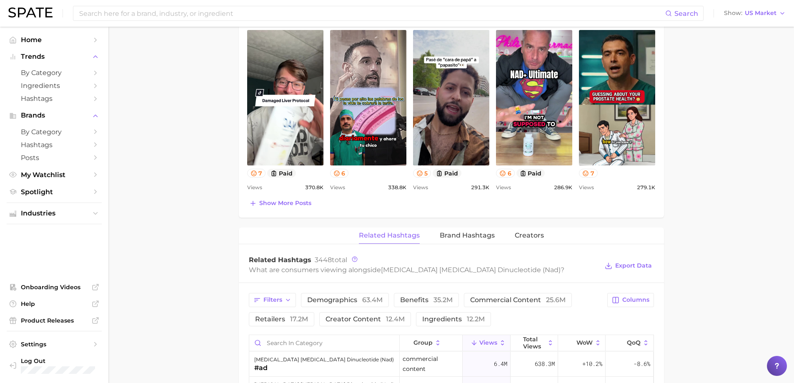
scroll to position [500, 0]
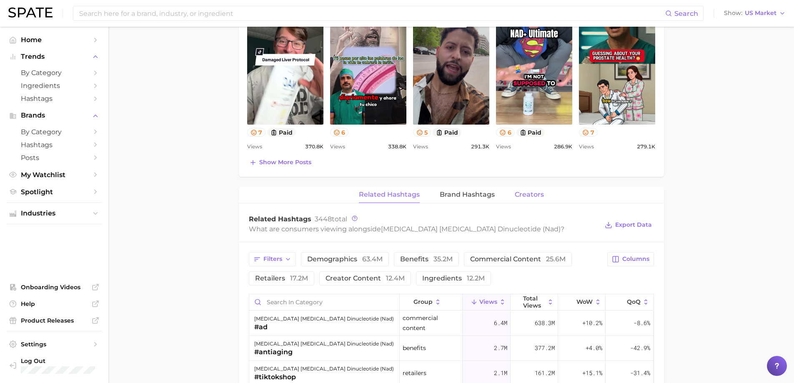
click at [526, 191] on span "Creators" at bounding box center [529, 195] width 29 height 8
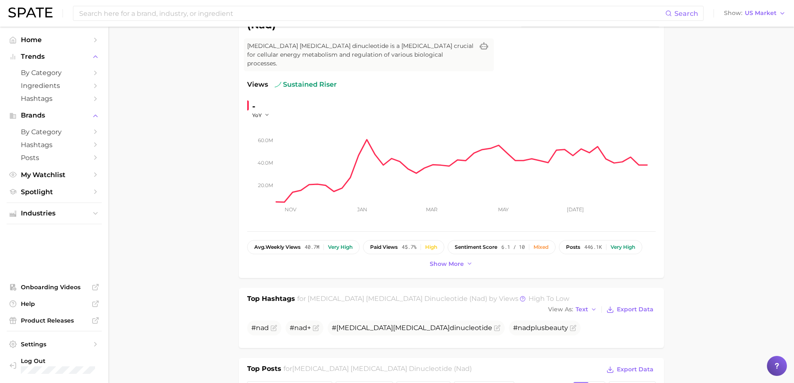
scroll to position [0, 0]
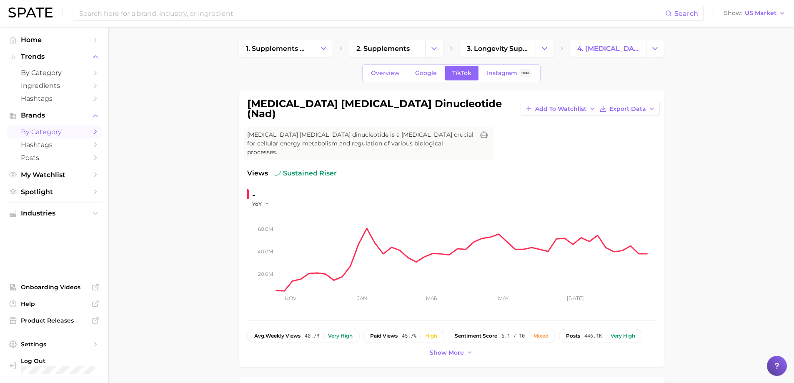
click at [42, 130] on span "by Category" at bounding box center [54, 132] width 67 height 8
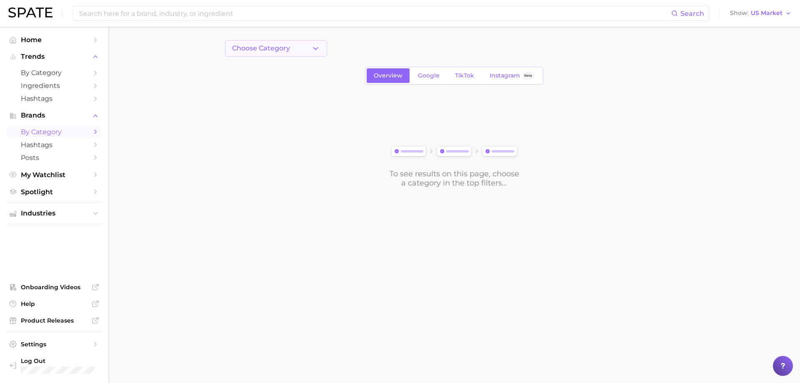
click at [285, 51] on span "Choose Category" at bounding box center [261, 49] width 58 height 8
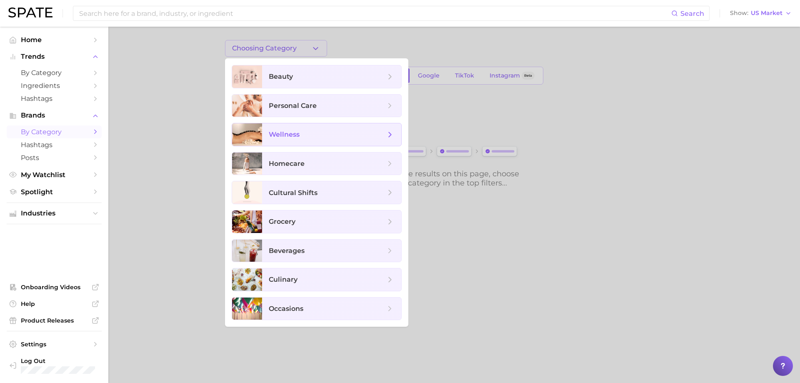
click at [296, 128] on span "wellness" at bounding box center [331, 134] width 139 height 23
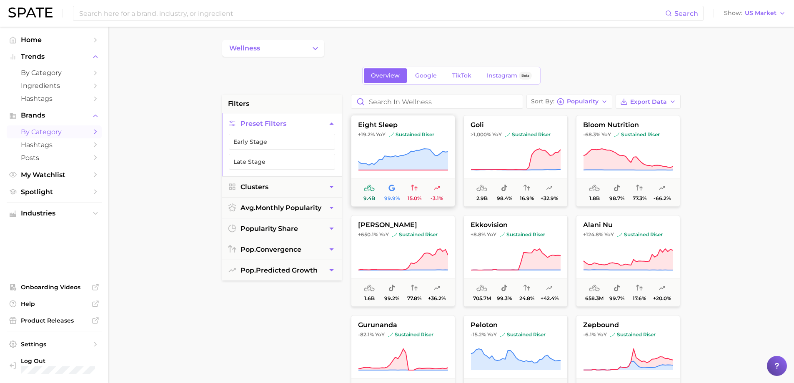
click at [376, 139] on button "eight sleep +19.2% YoY sustained riser 9.4b 99.9% 15.0% -3.1%" at bounding box center [403, 161] width 104 height 92
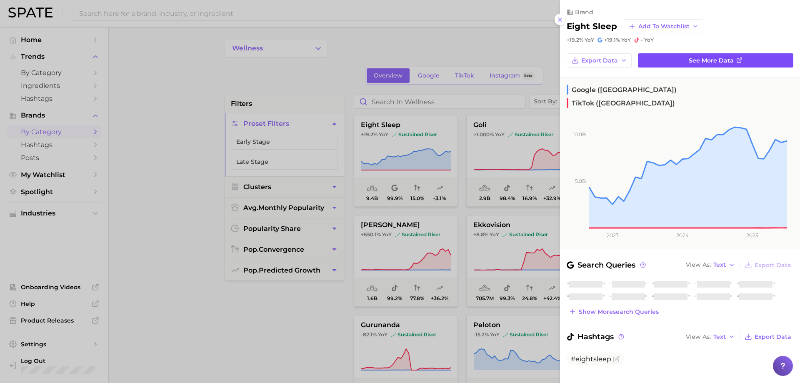
click at [707, 59] on span "See more data" at bounding box center [711, 60] width 45 height 7
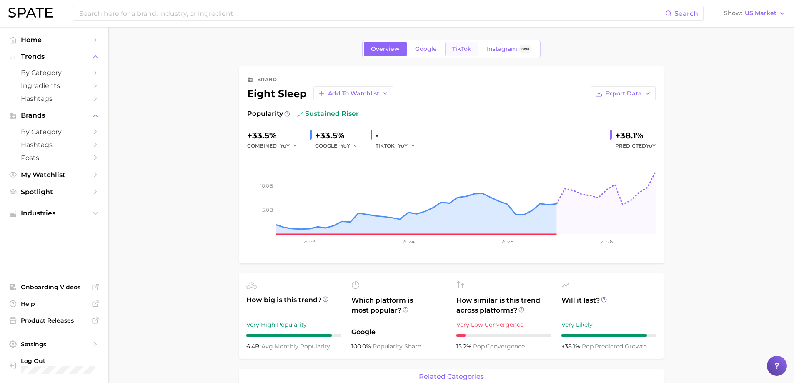
click at [458, 47] on span "TikTok" at bounding box center [461, 48] width 19 height 7
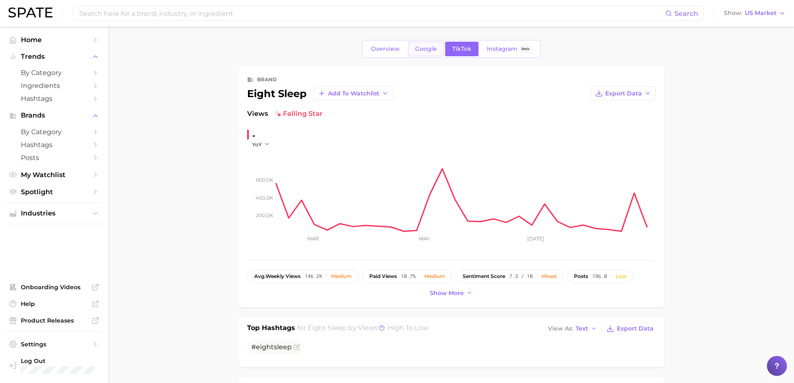
click at [424, 48] on span "Google" at bounding box center [426, 48] width 22 height 7
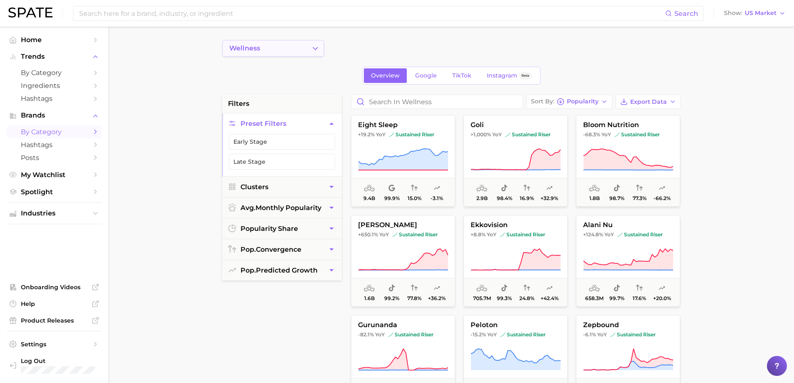
click at [273, 50] on button "wellness" at bounding box center [273, 48] width 102 height 17
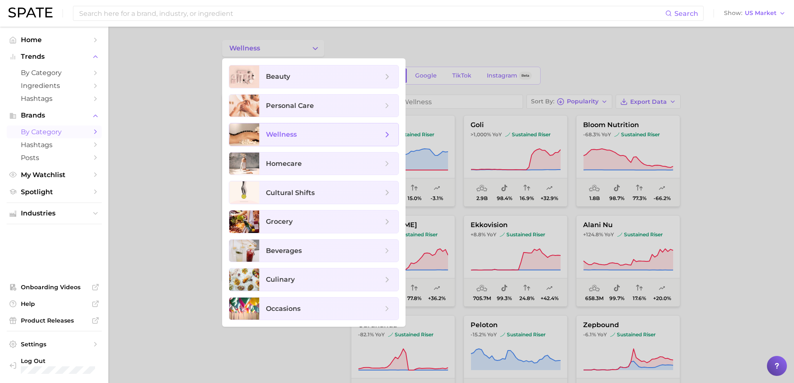
click at [385, 135] on icon at bounding box center [387, 134] width 9 height 9
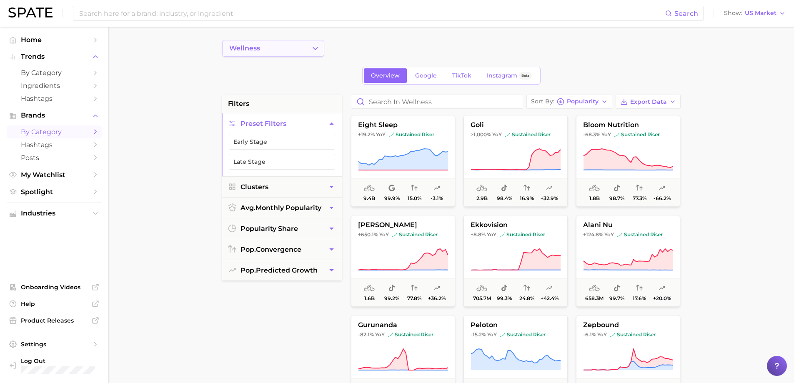
click at [315, 43] on button "wellness" at bounding box center [273, 48] width 102 height 17
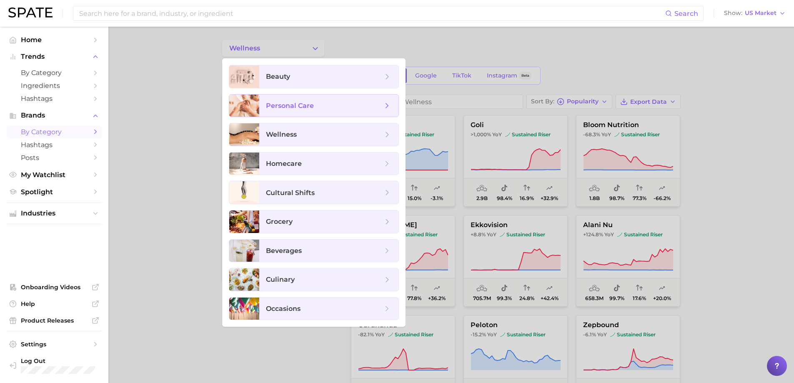
click at [328, 105] on span "personal care" at bounding box center [324, 105] width 117 height 9
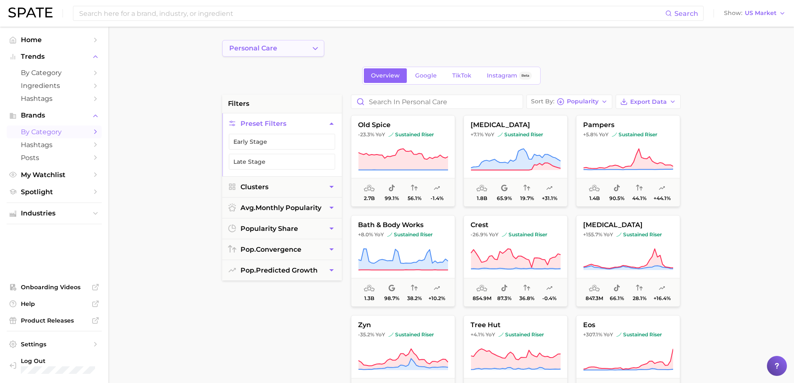
click at [300, 49] on button "personal care" at bounding box center [273, 48] width 102 height 17
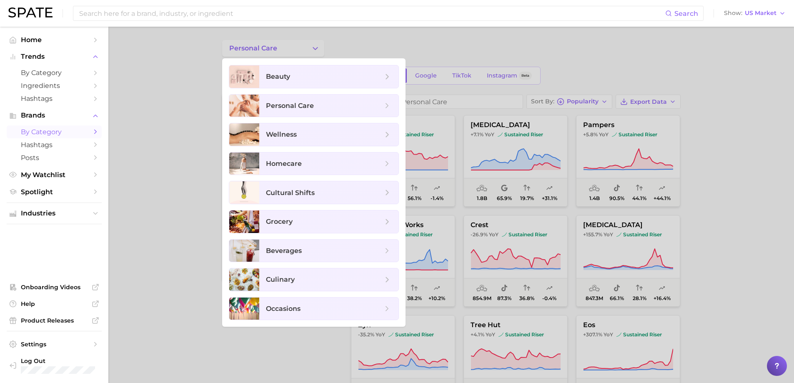
click at [300, 51] on div at bounding box center [397, 191] width 794 height 383
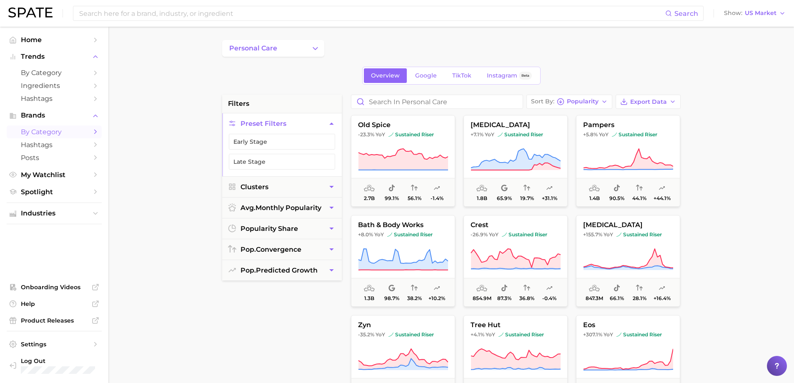
click at [300, 51] on button "personal care" at bounding box center [273, 48] width 102 height 17
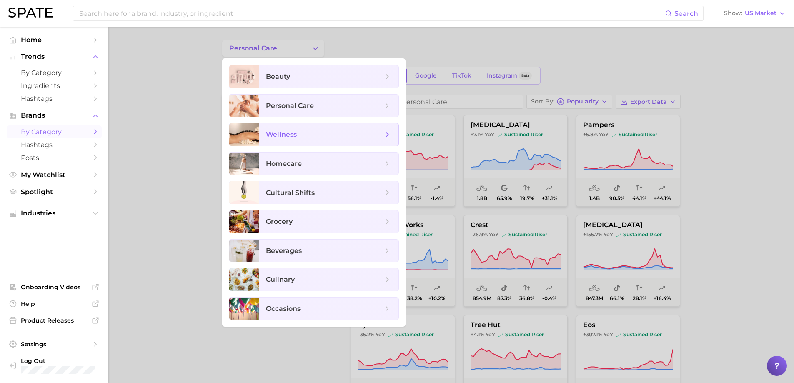
click at [311, 135] on span "wellness" at bounding box center [324, 134] width 117 height 9
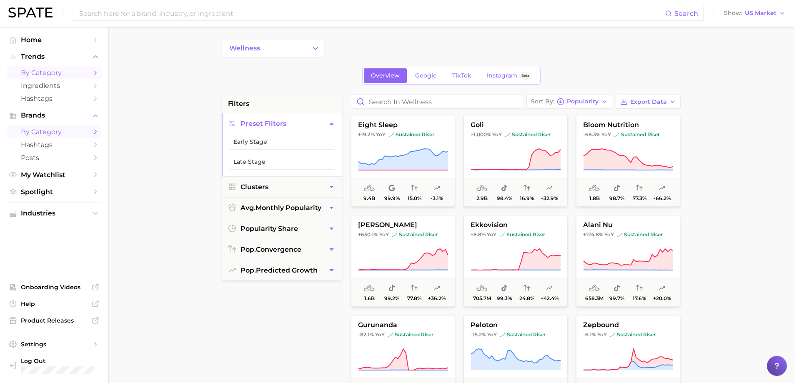
click at [44, 73] on span "by Category" at bounding box center [54, 73] width 67 height 8
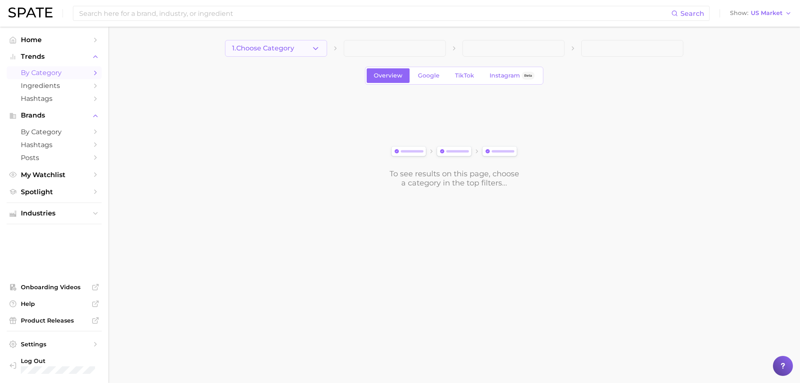
click at [309, 46] on button "1. Choose Category" at bounding box center [276, 48] width 102 height 17
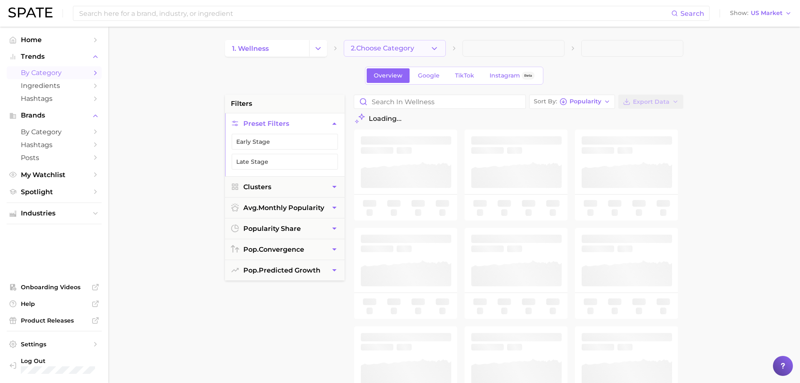
click at [433, 50] on icon "button" at bounding box center [434, 48] width 9 height 9
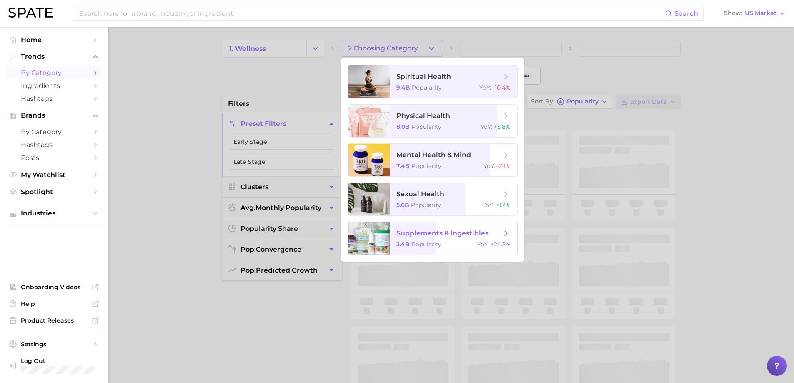
click at [453, 240] on span "supplements & ingestibles 3.4b Popularity YoY : +24.3%" at bounding box center [454, 238] width 128 height 33
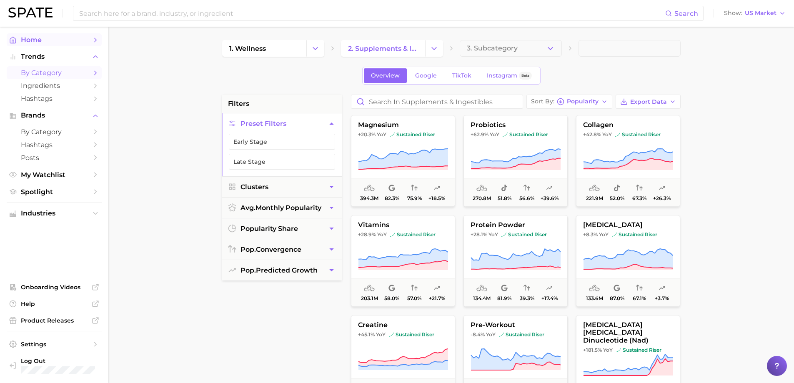
click at [96, 40] on polyline "Sidebar" at bounding box center [96, 40] width 2 height 4
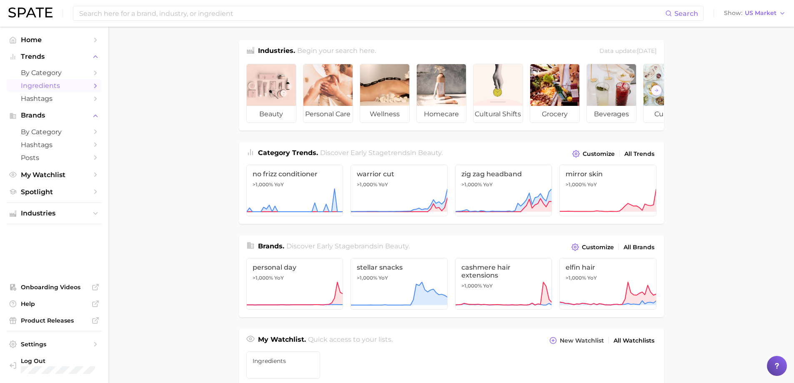
click at [48, 85] on span "Ingredients" at bounding box center [54, 86] width 67 height 8
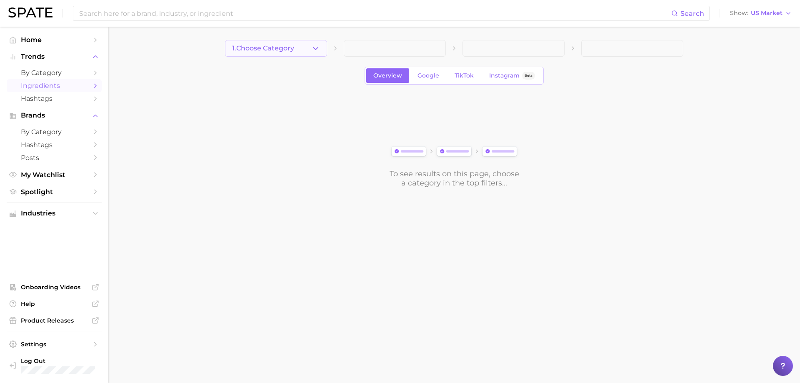
click at [288, 47] on span "1. Choose Category" at bounding box center [263, 49] width 62 height 8
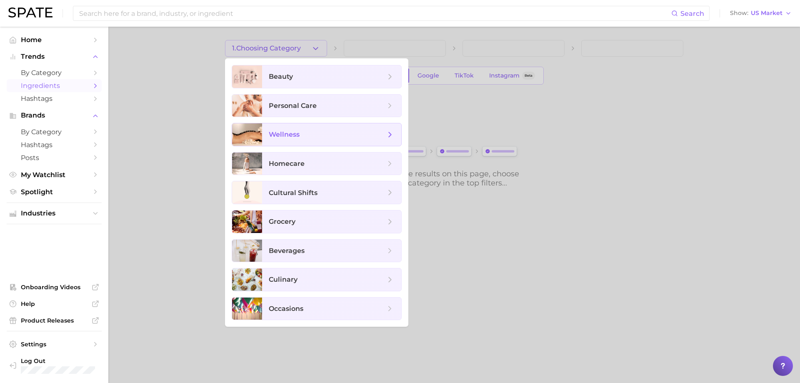
click at [299, 132] on span "wellness" at bounding box center [284, 134] width 31 height 8
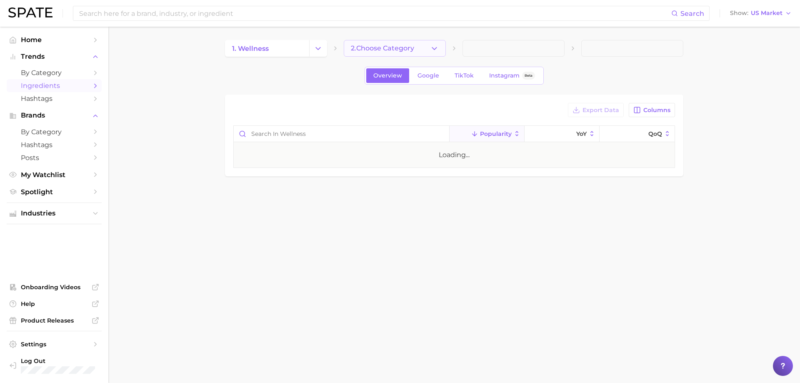
click at [420, 43] on button "2. Choose Category" at bounding box center [395, 48] width 102 height 17
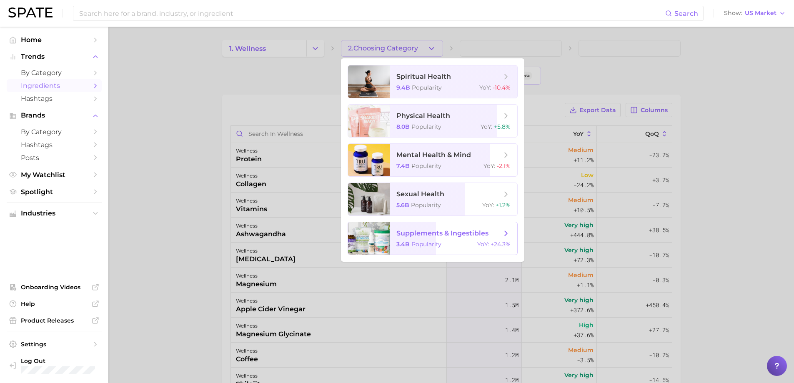
click at [425, 243] on span "Popularity" at bounding box center [426, 244] width 30 height 8
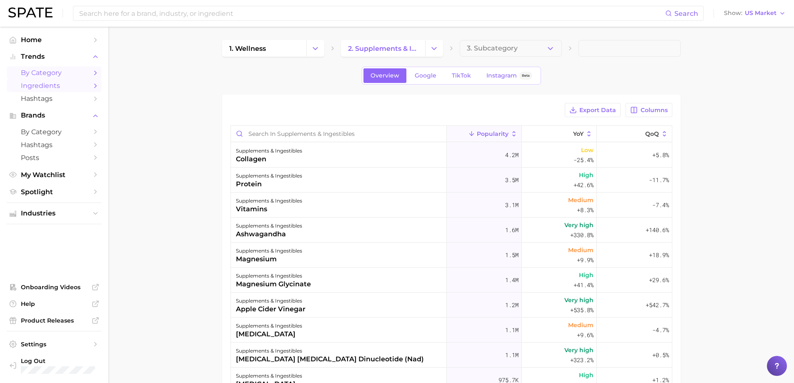
click at [35, 76] on span "by Category" at bounding box center [54, 73] width 67 height 8
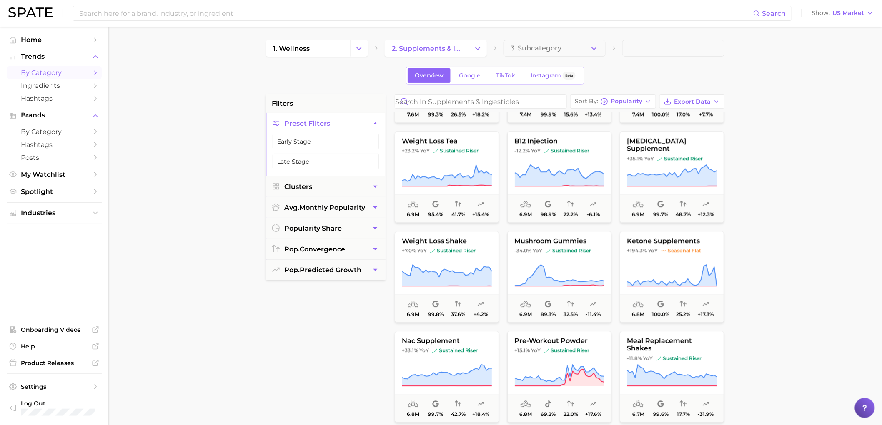
scroll to position [2361, 0]
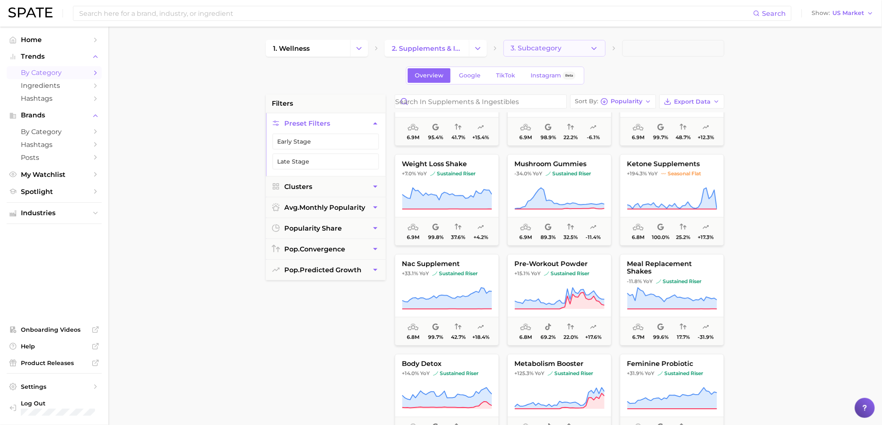
click at [561, 45] on button "3. Subcategory" at bounding box center [554, 48] width 102 height 17
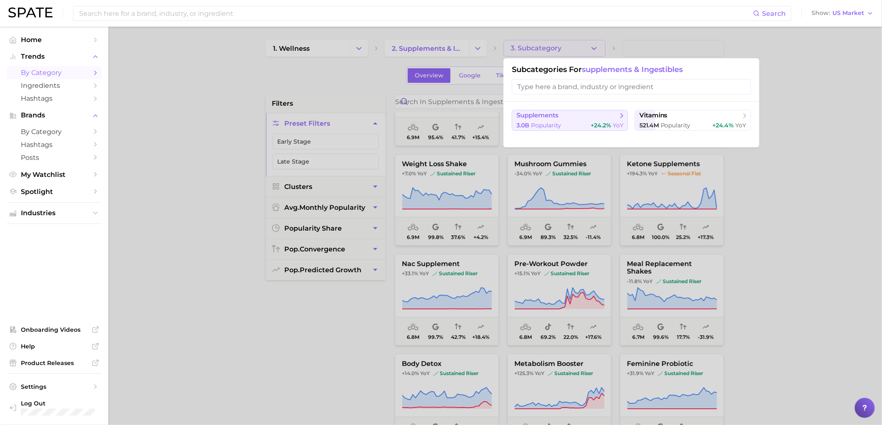
click at [553, 118] on span "supplements" at bounding box center [537, 116] width 42 height 8
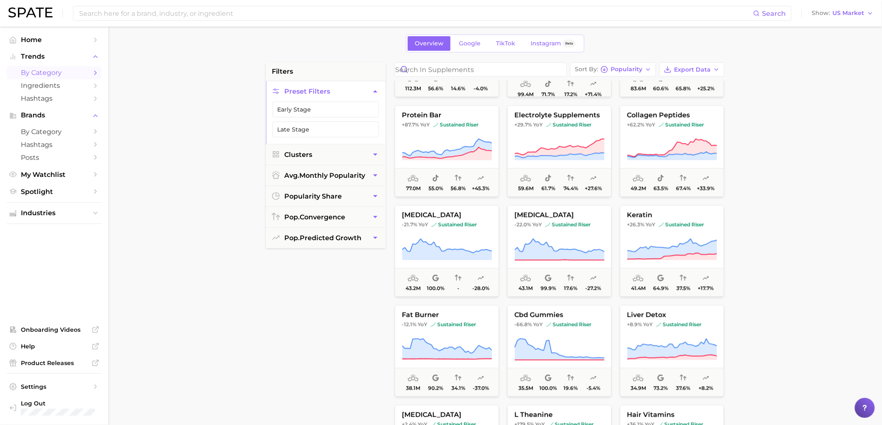
scroll to position [46, 0]
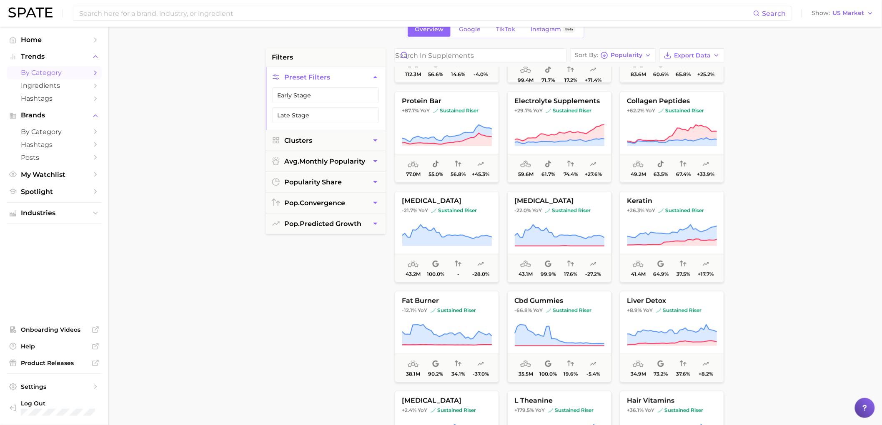
click at [224, 292] on main "1. wellness 2. supplements & ingestibles 3. supplements 4. Subcategory Overview…" at bounding box center [494, 296] width 773 height 632
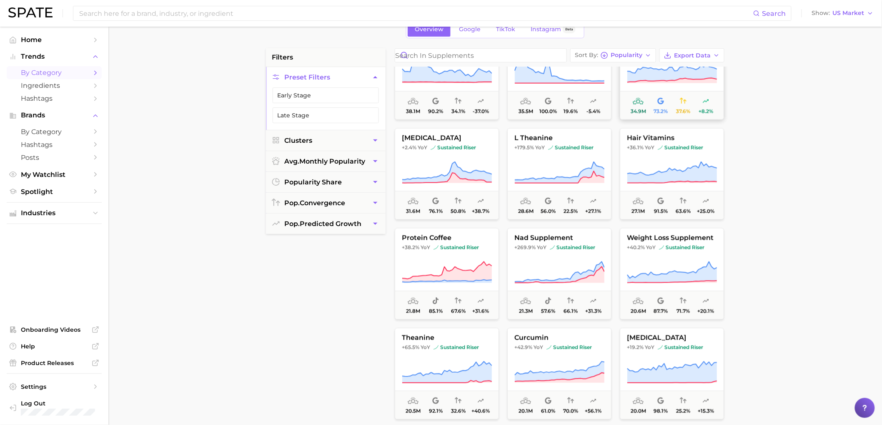
scroll to position [555, 0]
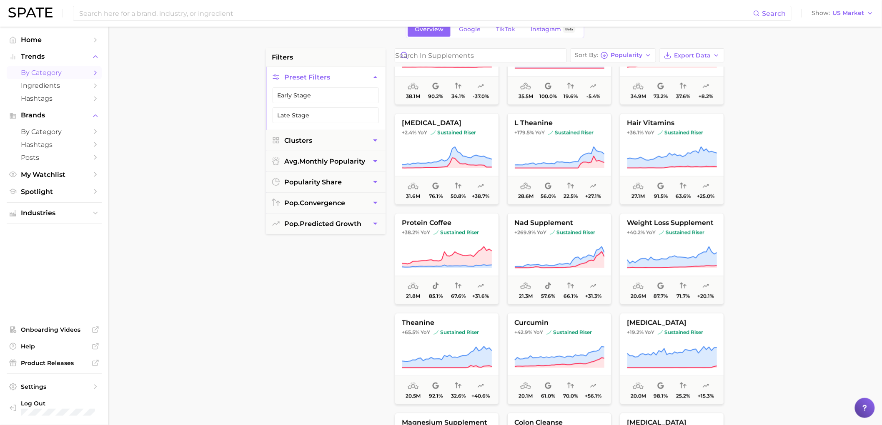
drag, startPoint x: 185, startPoint y: 371, endPoint x: 476, endPoint y: 316, distance: 296.8
click at [185, 371] on main "1. wellness 2. supplements & ingestibles 3. supplements 4. Subcategory Overview…" at bounding box center [494, 296] width 773 height 632
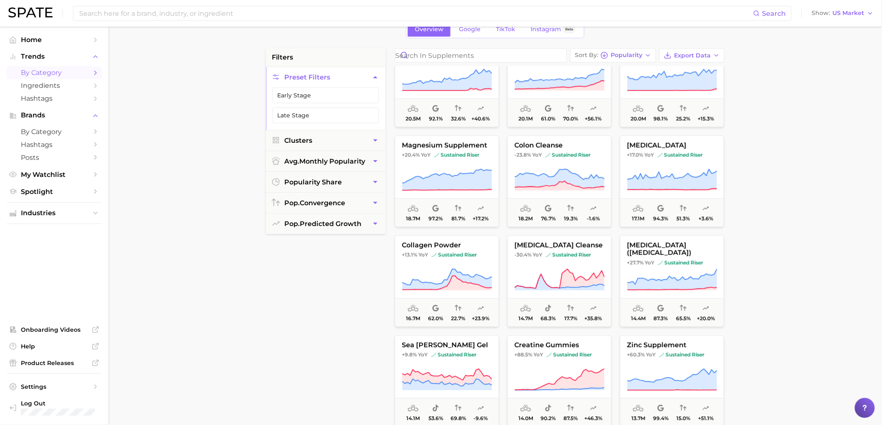
scroll to position [880, 0]
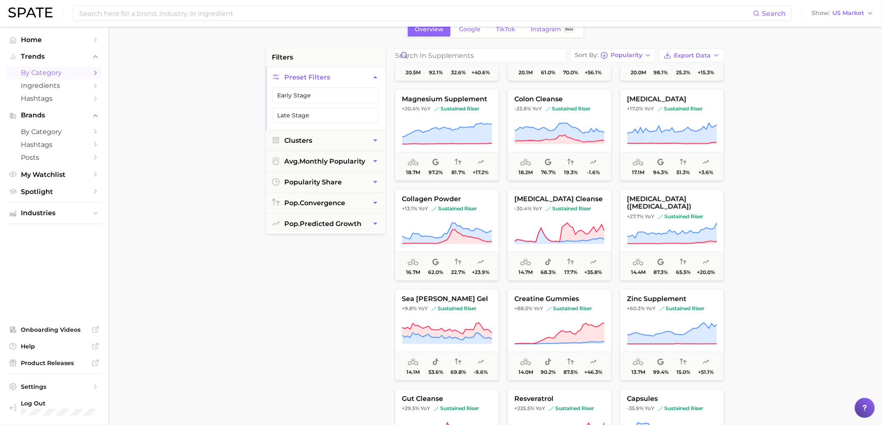
click at [263, 310] on main "1. wellness 2. supplements & ingestibles 3. supplements 4. Subcategory Overview…" at bounding box center [494, 296] width 773 height 632
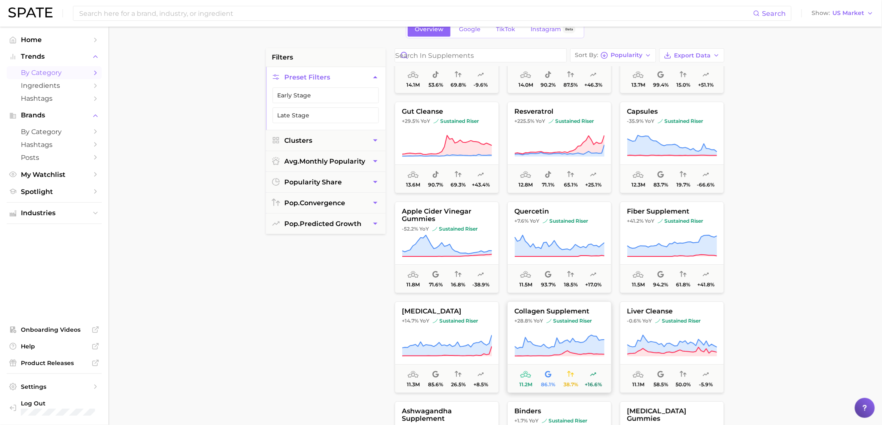
scroll to position [1157, 0]
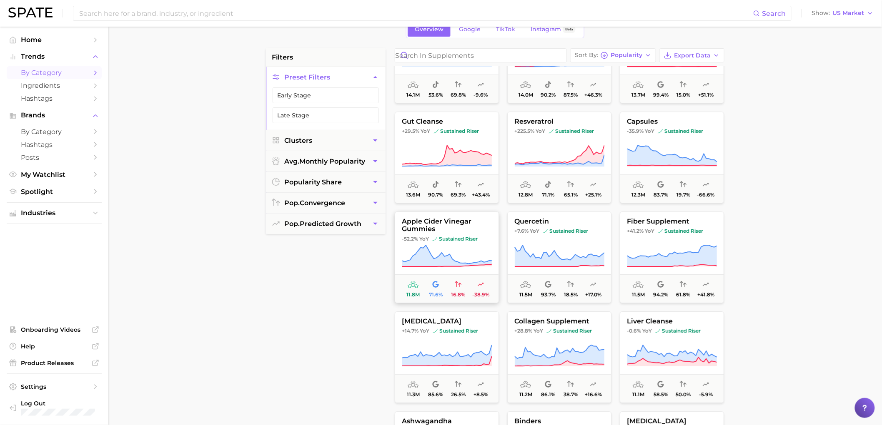
drag, startPoint x: 285, startPoint y: 287, endPoint x: 445, endPoint y: 300, distance: 159.7
click at [285, 287] on div "filters Preset Filters Early Stage Late Stage Clusters avg. monthly popularity …" at bounding box center [326, 259] width 120 height 423
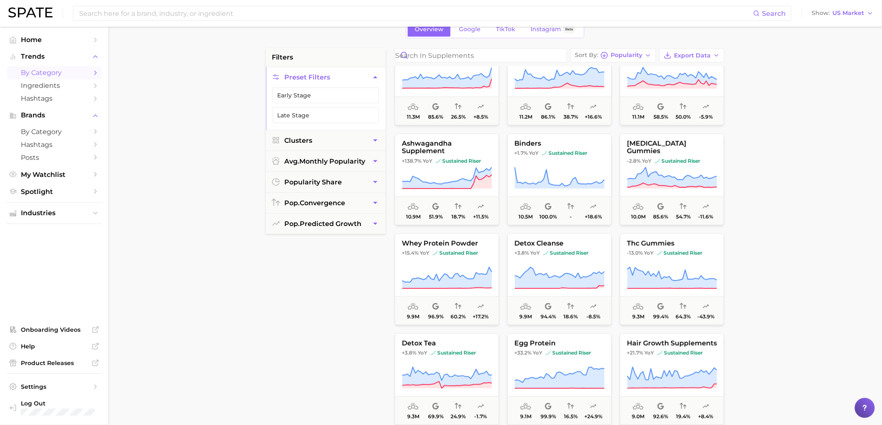
scroll to position [1481, 0]
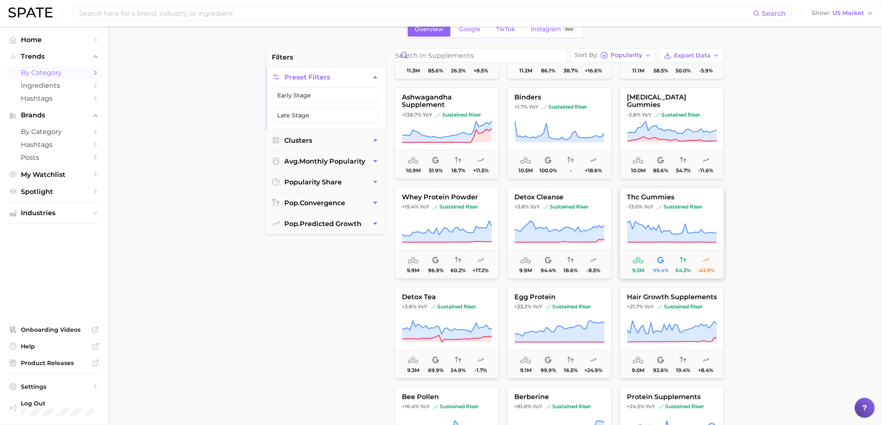
click at [276, 265] on div "filters Preset Filters Early Stage Late Stage Clusters avg. monthly popularity …" at bounding box center [326, 259] width 120 height 423
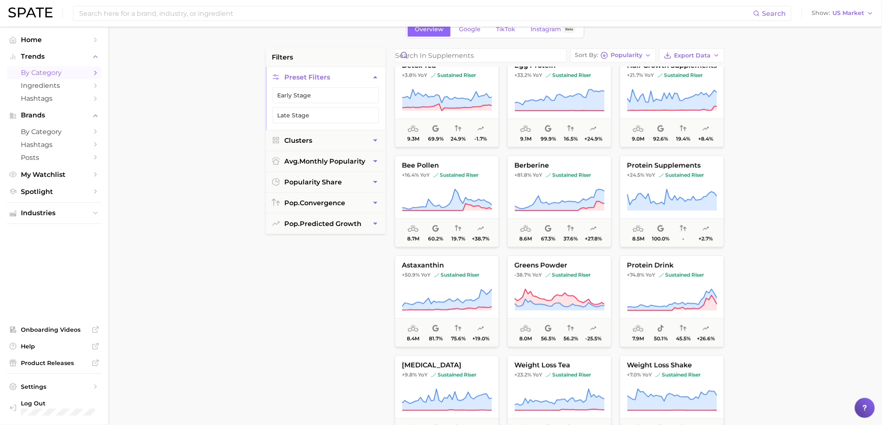
scroll to position [1759, 0]
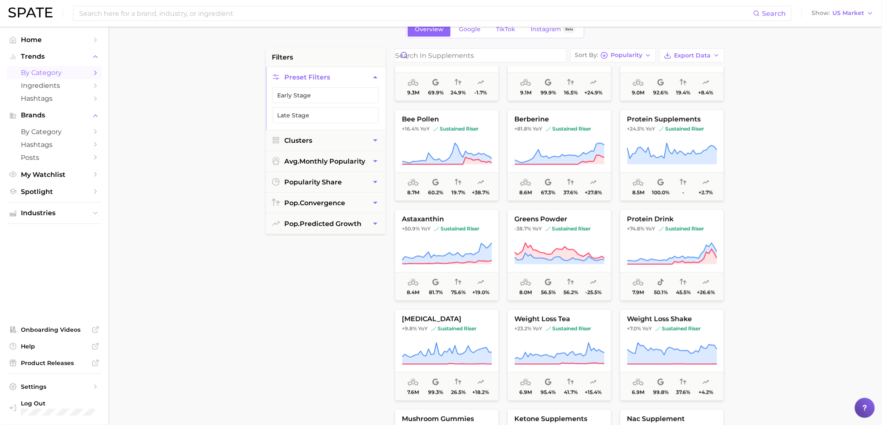
drag, startPoint x: 214, startPoint y: 299, endPoint x: 540, endPoint y: 227, distance: 333.7
click at [214, 299] on main "1. wellness 2. supplements & ingestibles 3. supplements 4. Subcategory Overview…" at bounding box center [494, 296] width 773 height 632
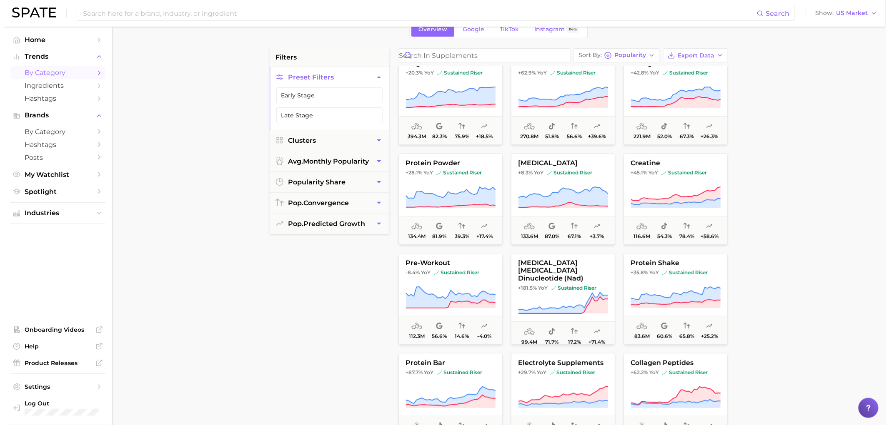
scroll to position [0, 0]
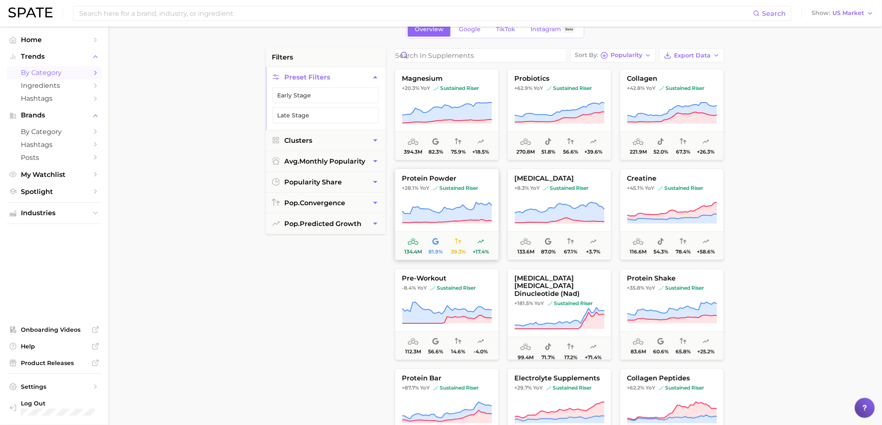
click at [444, 203] on icon at bounding box center [447, 213] width 90 height 23
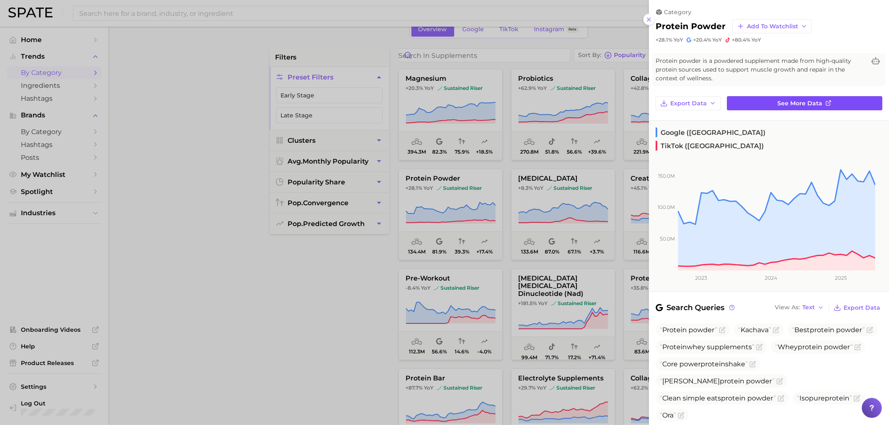
click at [793, 103] on span "See more data" at bounding box center [800, 103] width 45 height 7
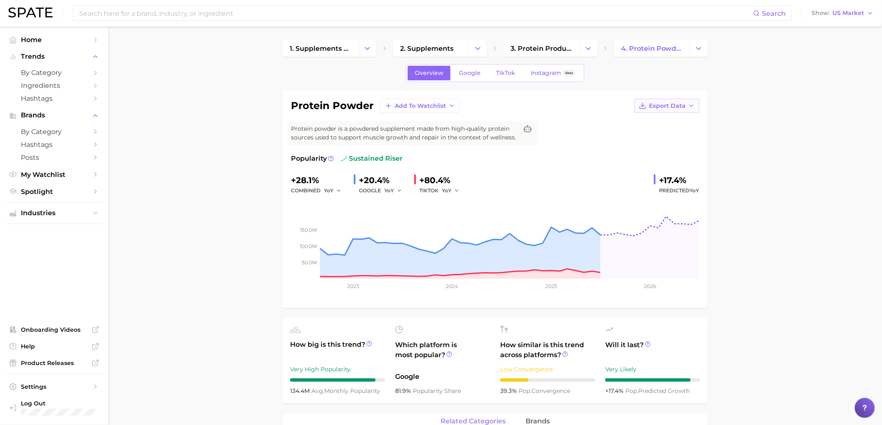
click at [689, 103] on icon "button" at bounding box center [691, 106] width 7 height 7
click at [670, 138] on span "Time Series Image" at bounding box center [650, 136] width 56 height 7
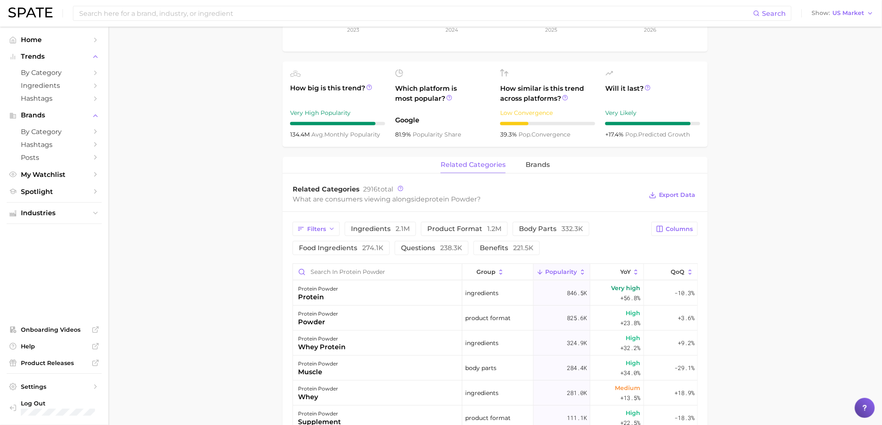
scroll to position [278, 0]
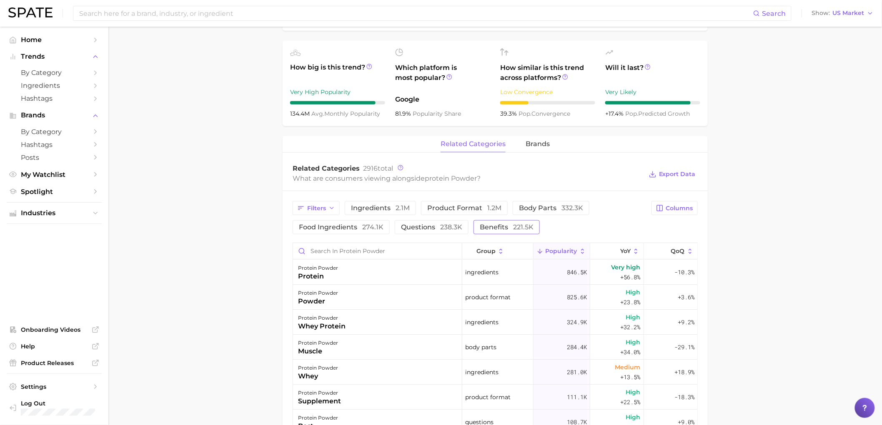
click at [502, 232] on button "benefits 221.5k" at bounding box center [506, 227] width 66 height 14
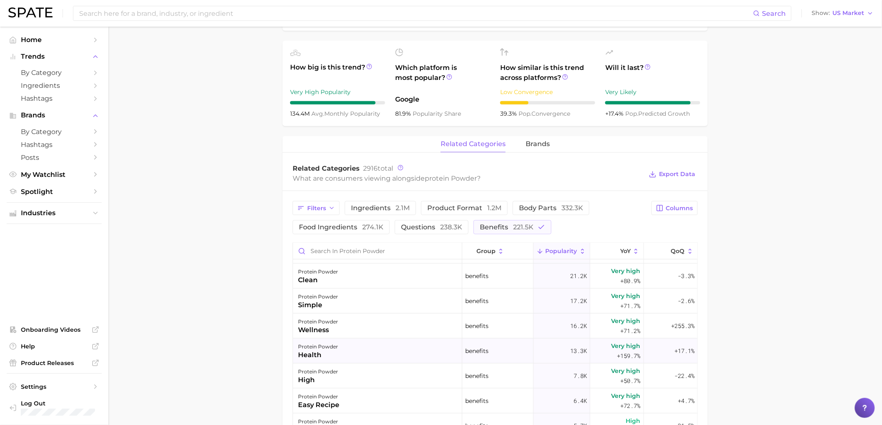
scroll to position [0, 0]
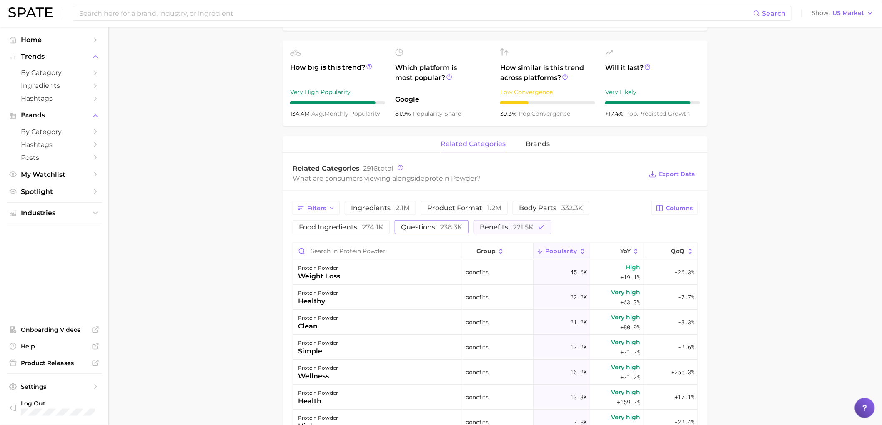
drag, startPoint x: 493, startPoint y: 228, endPoint x: 439, endPoint y: 232, distance: 53.4
click at [493, 228] on span "benefits 221.5k" at bounding box center [507, 227] width 54 height 7
click at [420, 227] on span "questions 238.3k" at bounding box center [431, 227] width 61 height 7
click at [428, 227] on span "questions 238.3k" at bounding box center [431, 227] width 61 height 7
click at [382, 212] on span "ingredients 2.1m" at bounding box center [380, 208] width 59 height 7
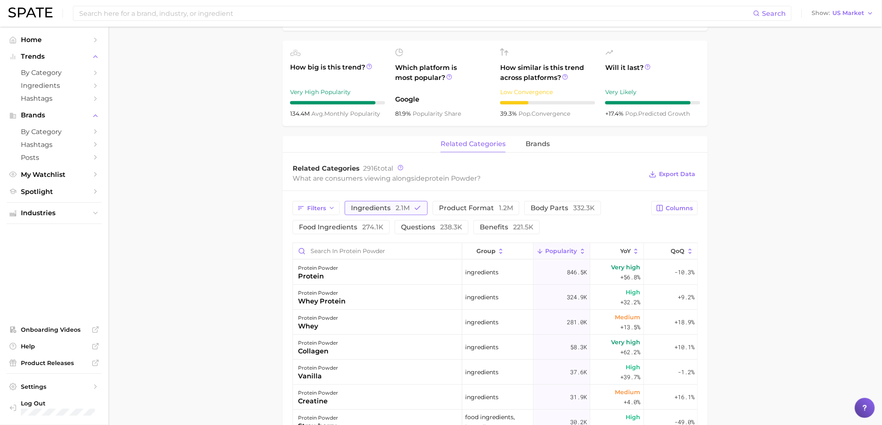
click at [376, 209] on span "ingredients 2.1m" at bounding box center [380, 208] width 59 height 7
click at [540, 146] on span "brands" at bounding box center [537, 144] width 24 height 8
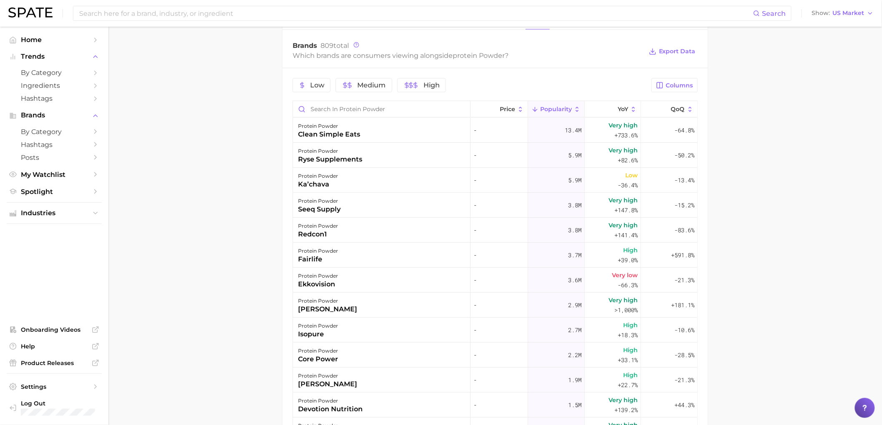
scroll to position [417, 0]
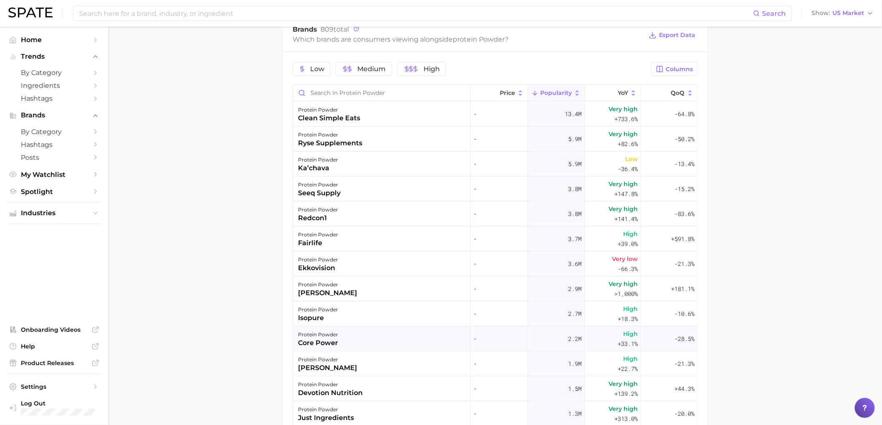
drag, startPoint x: 315, startPoint y: 311, endPoint x: 308, endPoint y: 345, distance: 34.5
click at [252, 319] on main "1. supplements & ingestibles 2. supplements 3. protein products 4. protein powd…" at bounding box center [494, 86] width 773 height 952
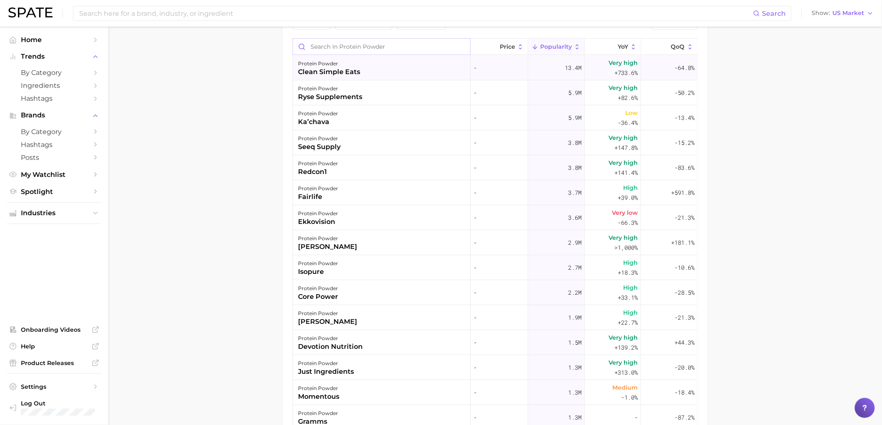
drag, startPoint x: 326, startPoint y: 47, endPoint x: 337, endPoint y: 57, distance: 14.7
click at [326, 47] on input "Search in protein powder" at bounding box center [381, 47] width 177 height 16
type input "SixStar"
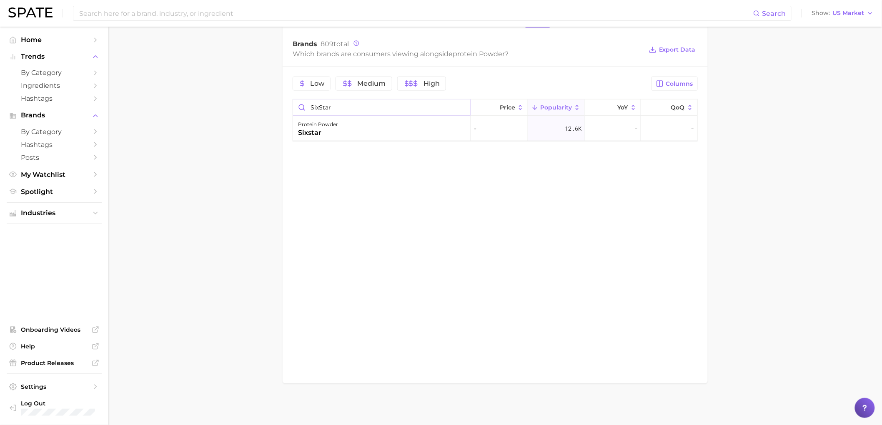
scroll to position [403, 0]
click at [461, 106] on input "SixStar" at bounding box center [381, 108] width 177 height 16
type input "S"
type input "MuscleTe"
click at [461, 107] on input "MuscleTe" at bounding box center [381, 108] width 177 height 16
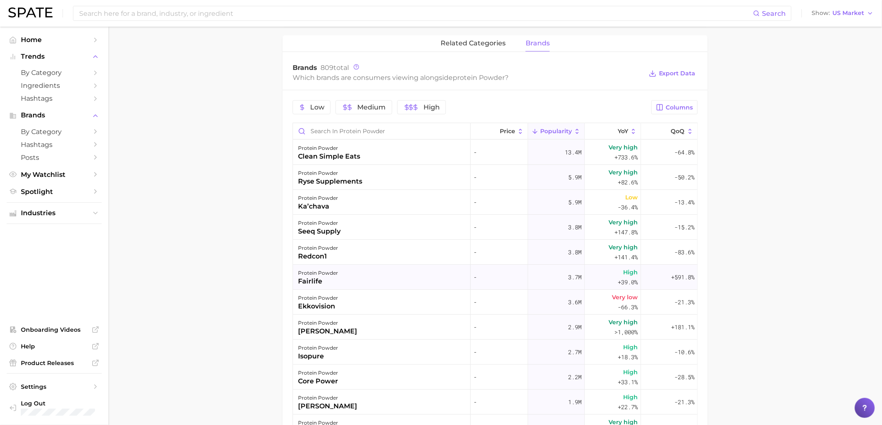
scroll to position [324, 0]
